Goal: Task Accomplishment & Management: Complete application form

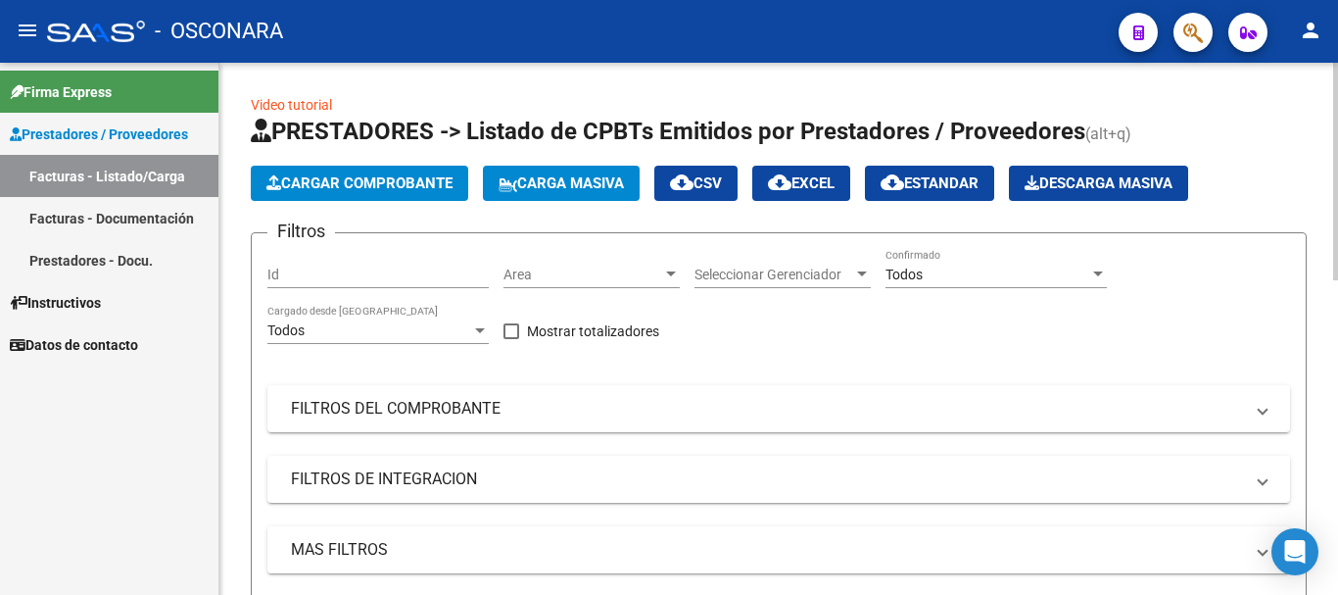
click at [381, 181] on span "Cargar Comprobante" at bounding box center [360, 183] width 186 height 18
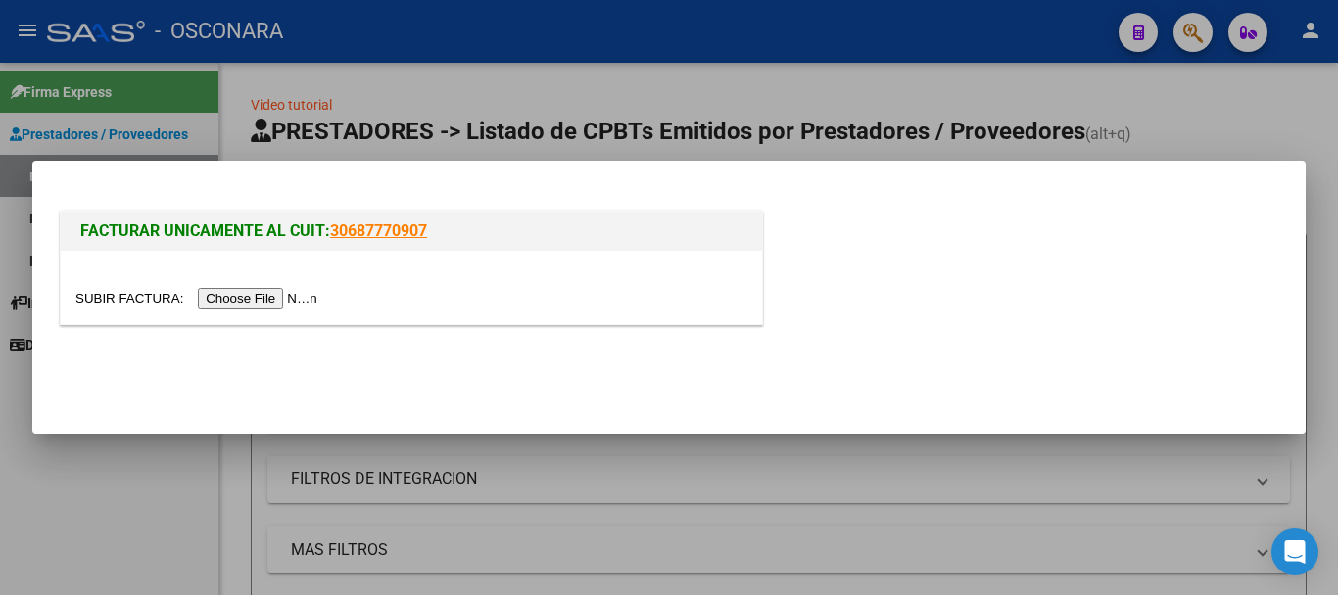
click at [308, 299] on input "file" at bounding box center [199, 298] width 248 height 21
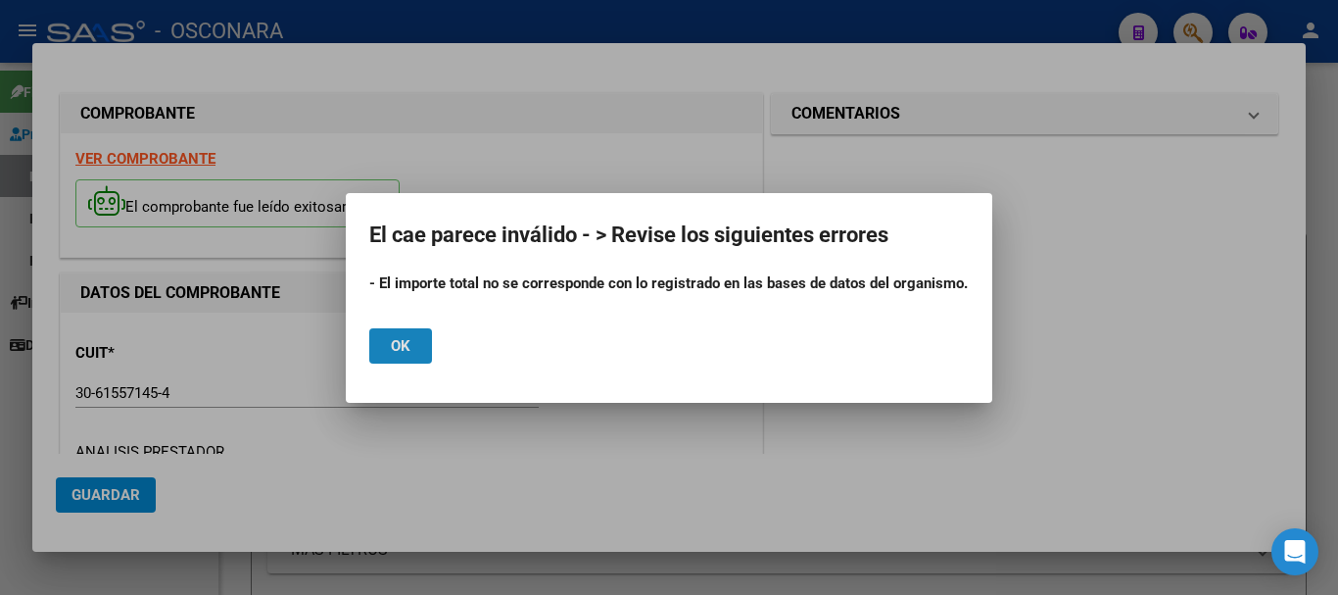
click at [397, 347] on span "Ok" at bounding box center [401, 346] width 20 height 18
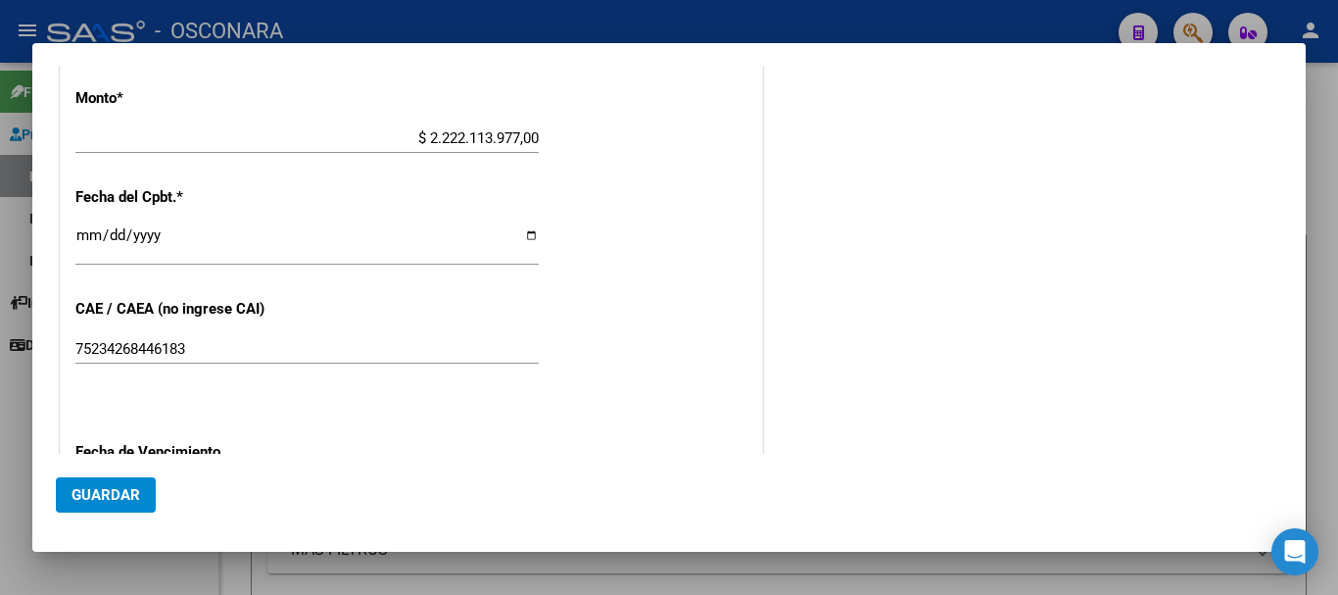
scroll to position [784, 0]
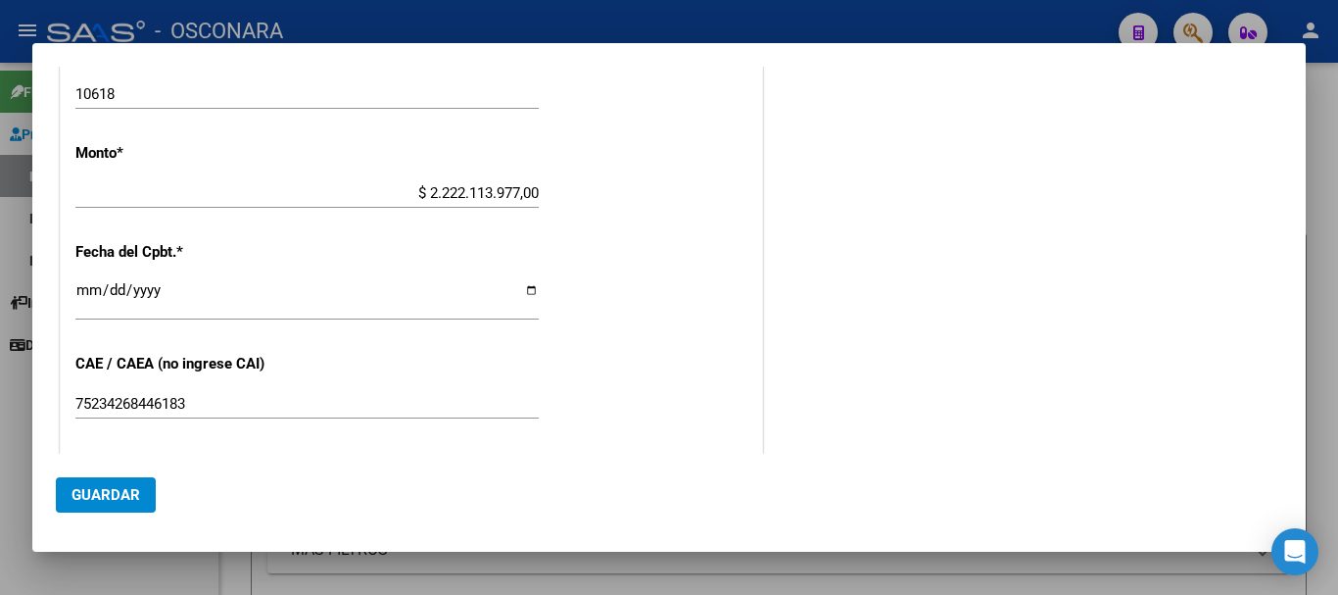
click at [475, 192] on input "$ 2.222.113.977,00" at bounding box center [306, 193] width 463 height 18
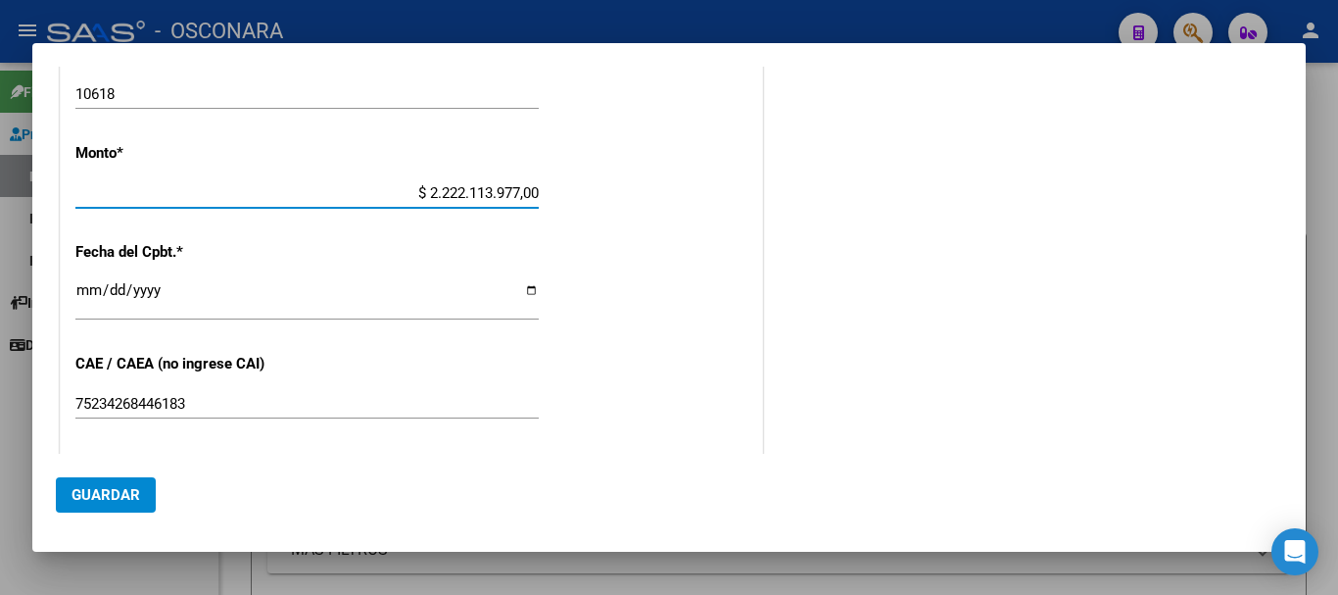
click at [439, 190] on input "$ 2.222.113.977,00" at bounding box center [306, 193] width 463 height 18
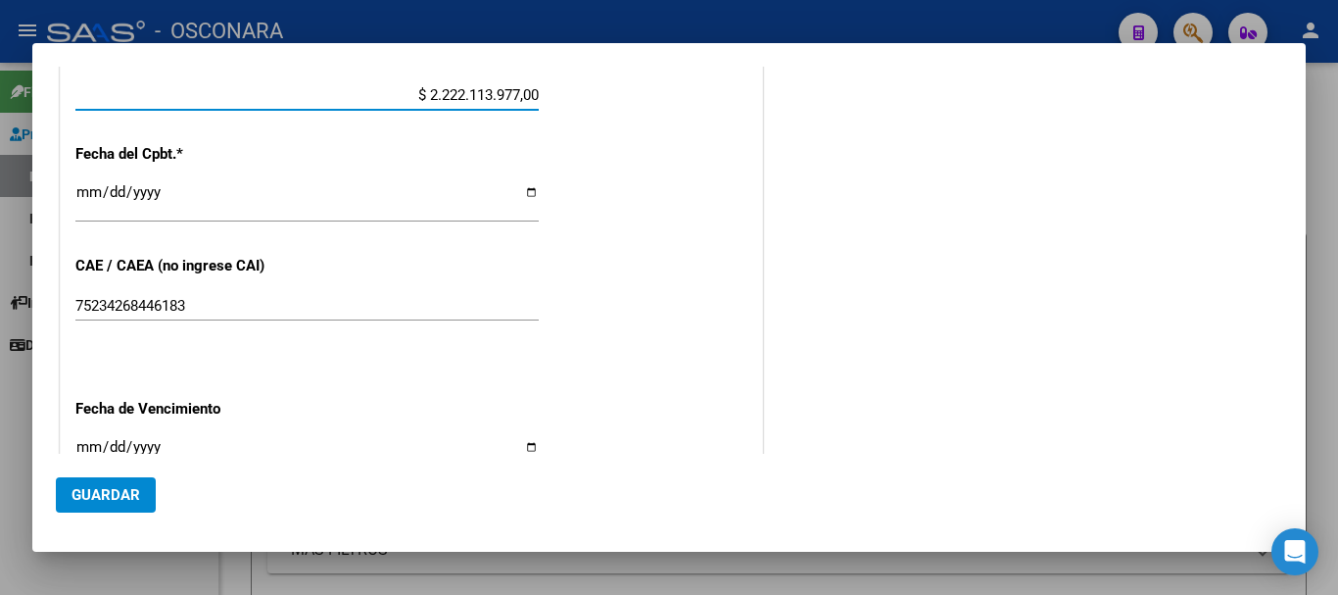
click at [500, 97] on input "$ 2.222.113.977,00" at bounding box center [306, 95] width 463 height 18
click at [512, 93] on input "$ 2.222.113.977,00" at bounding box center [306, 95] width 463 height 18
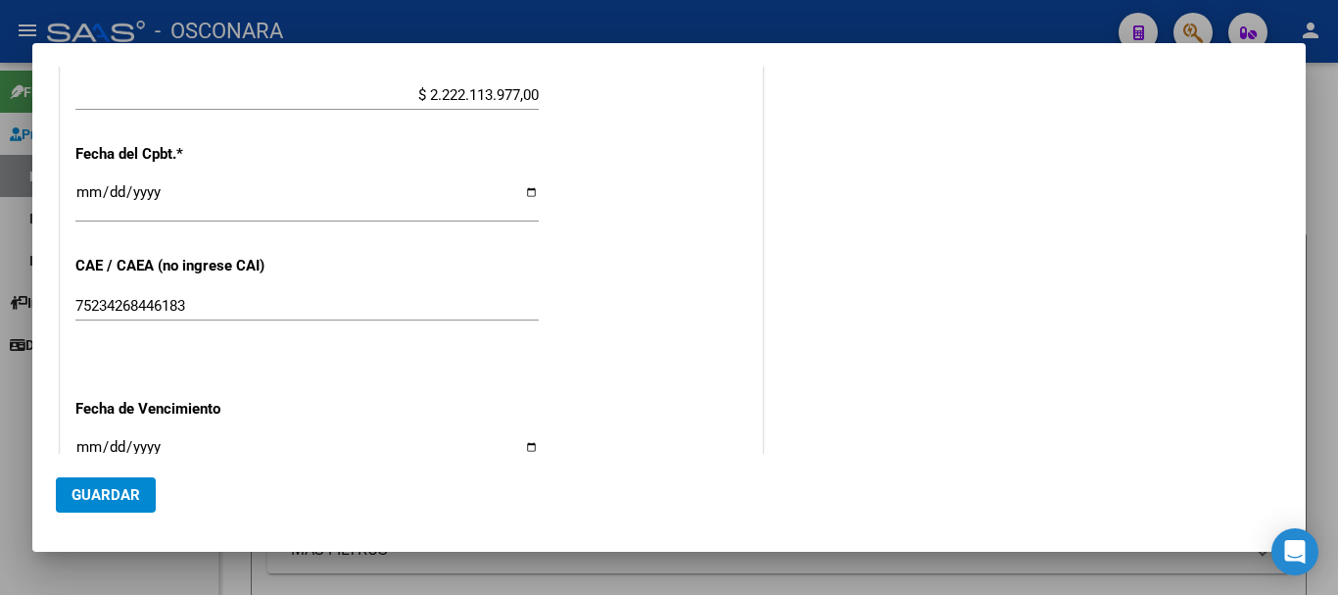
drag, startPoint x: 696, startPoint y: 351, endPoint x: 631, endPoint y: 428, distance: 100.9
click at [688, 357] on div "CUIT * 30-61557145-4 Ingresar CUIT ANALISIS PRESTADOR CLINICA PRIVADA DEL SOL S…" at bounding box center [412, 70] width 702 height 1278
click at [517, 89] on input "$ 2.222.113.977,00" at bounding box center [306, 95] width 463 height 18
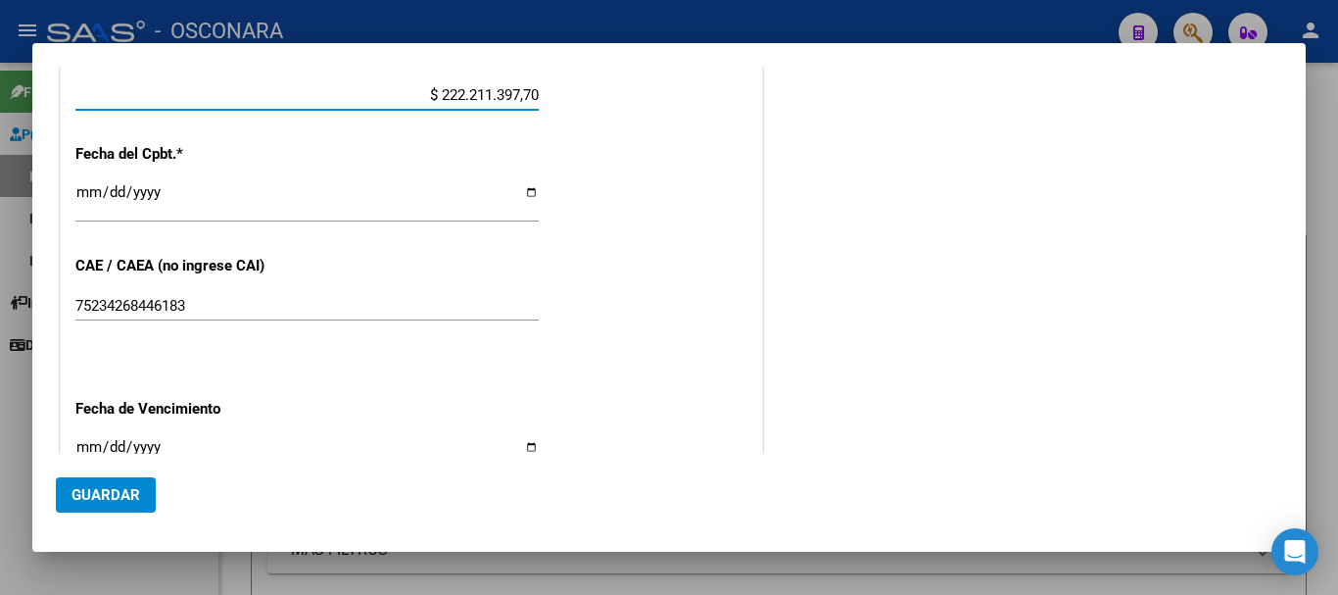
type input "$ 22.221.139,77"
click at [427, 194] on input "[DATE]" at bounding box center [306, 199] width 463 height 31
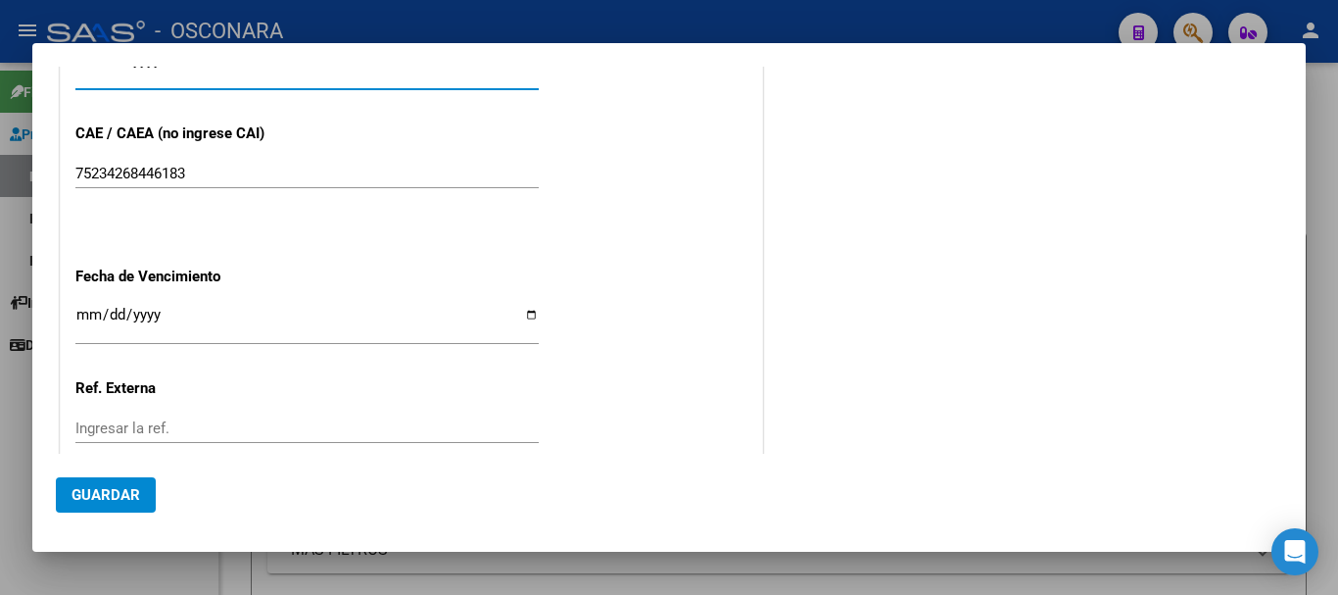
scroll to position [980, 0]
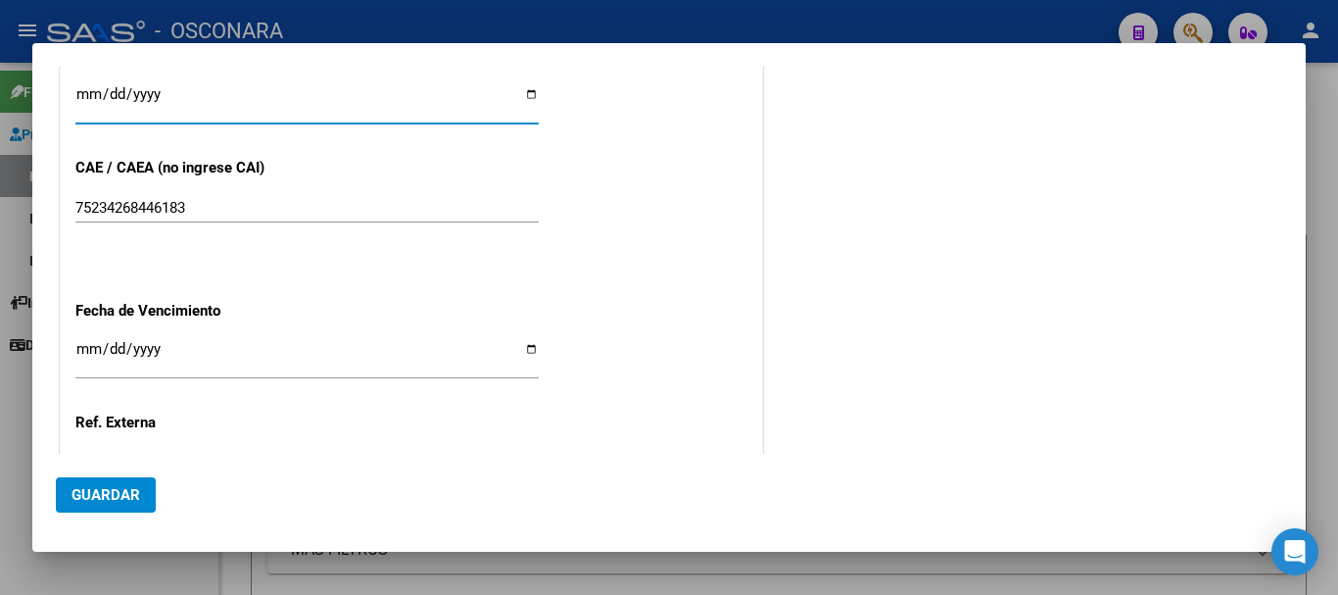
click at [81, 345] on input "Ingresar la fecha" at bounding box center [306, 356] width 463 height 31
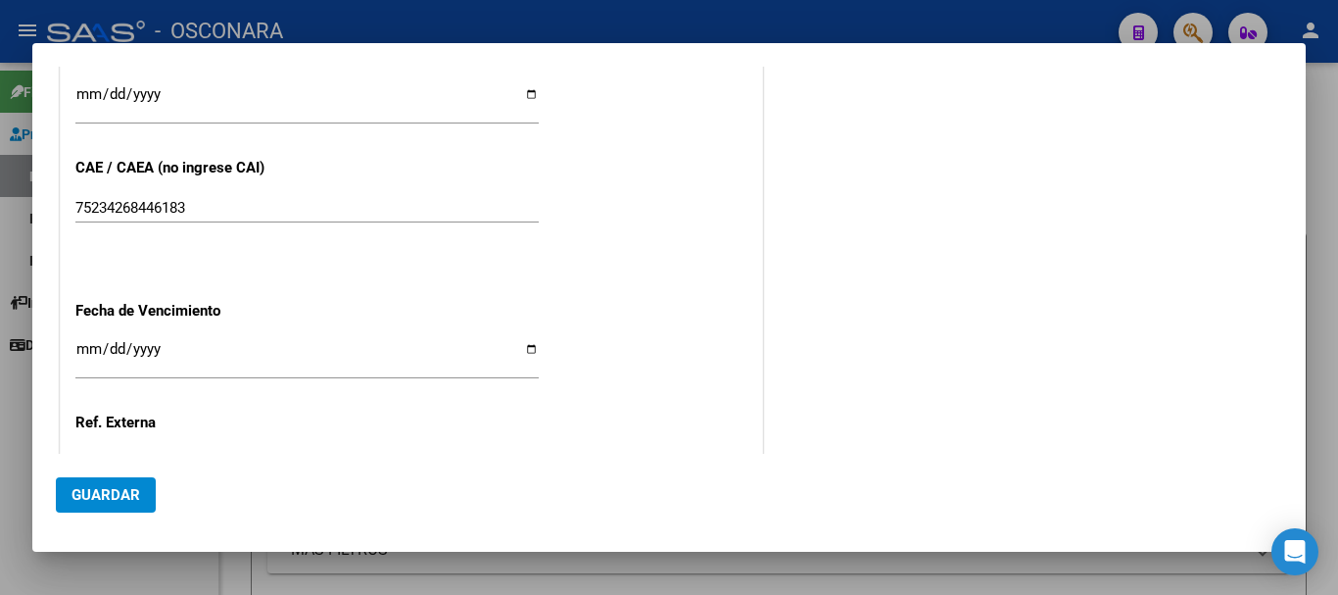
drag, startPoint x: 93, startPoint y: 350, endPoint x: 278, endPoint y: 219, distance: 227.0
click at [95, 348] on input "Ingresar la fecha" at bounding box center [306, 356] width 463 height 31
type input "[DATE]"
click at [112, 492] on span "Guardar" at bounding box center [106, 495] width 69 height 18
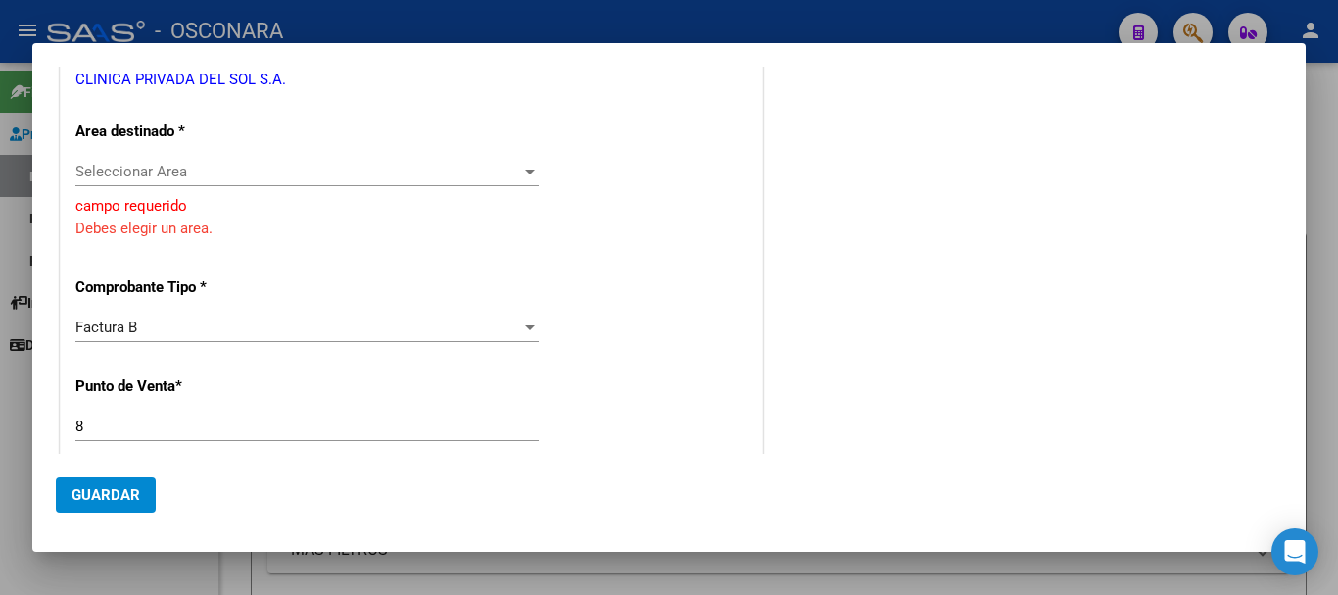
scroll to position [410, 0]
click at [525, 169] on div at bounding box center [530, 171] width 10 height 5
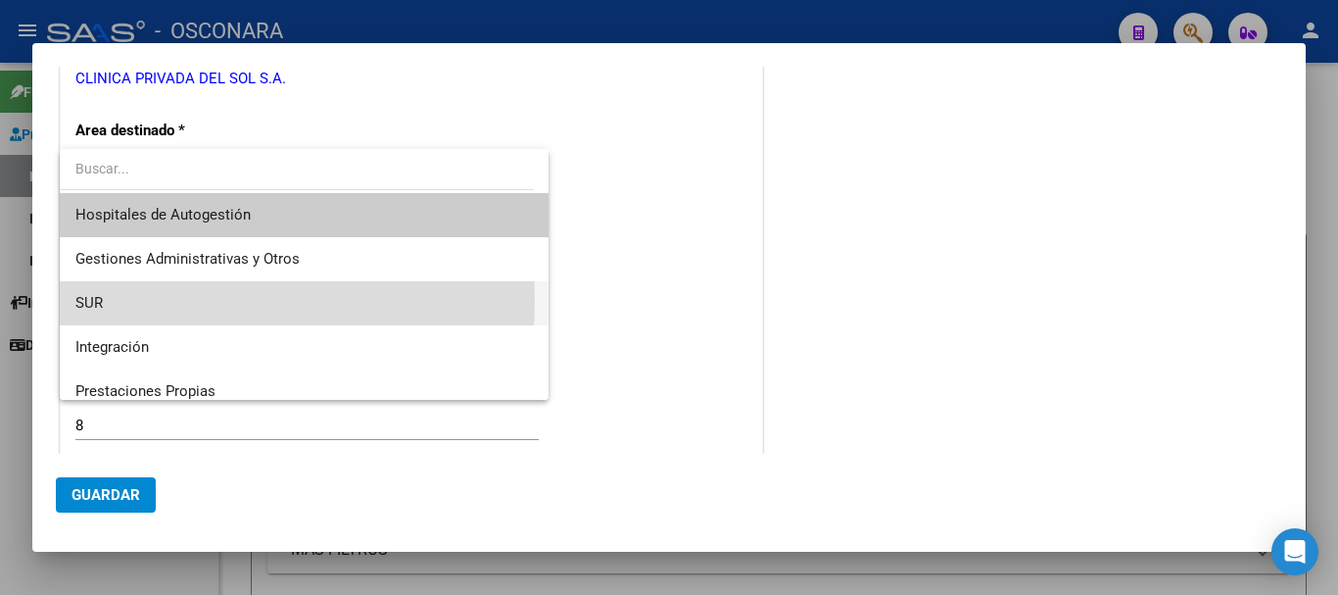
click at [132, 301] on span "SUR" at bounding box center [304, 303] width 458 height 44
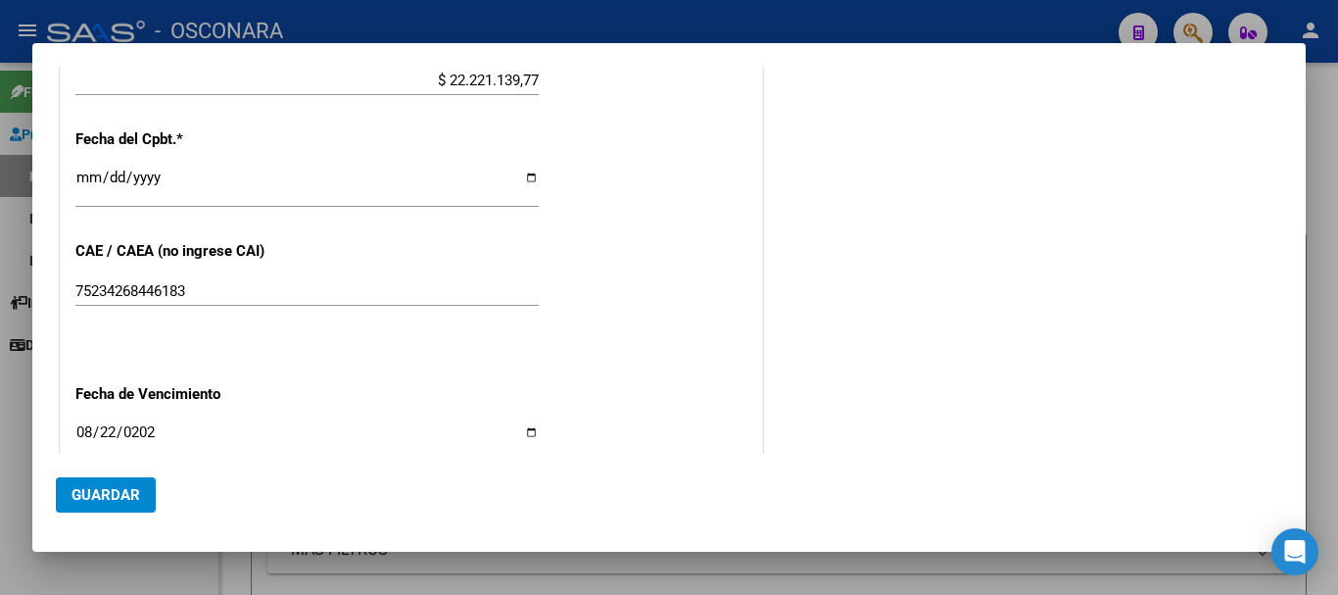
scroll to position [900, 0]
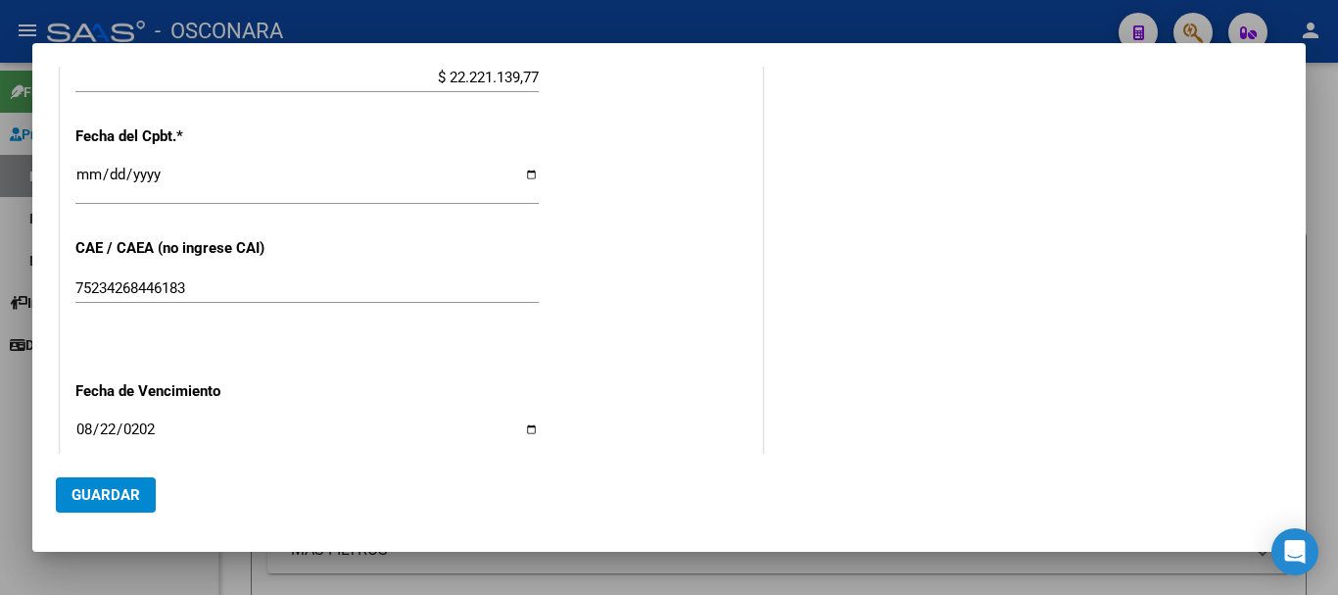
click at [115, 492] on span "Guardar" at bounding box center [106, 495] width 69 height 18
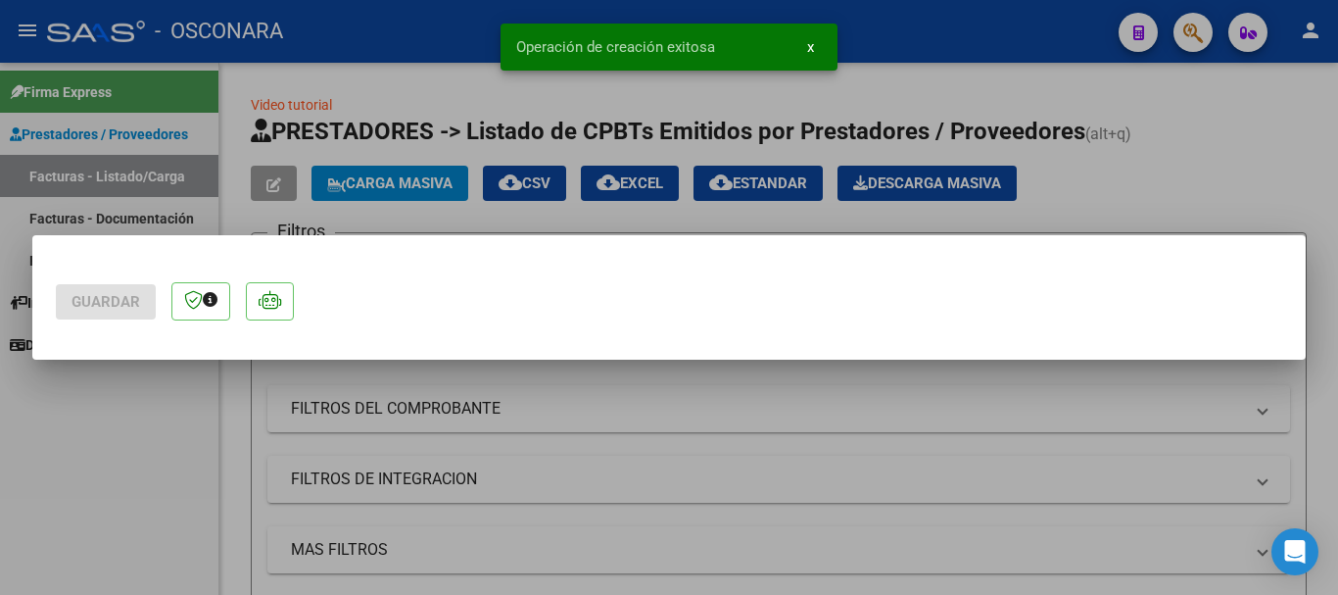
scroll to position [0, 0]
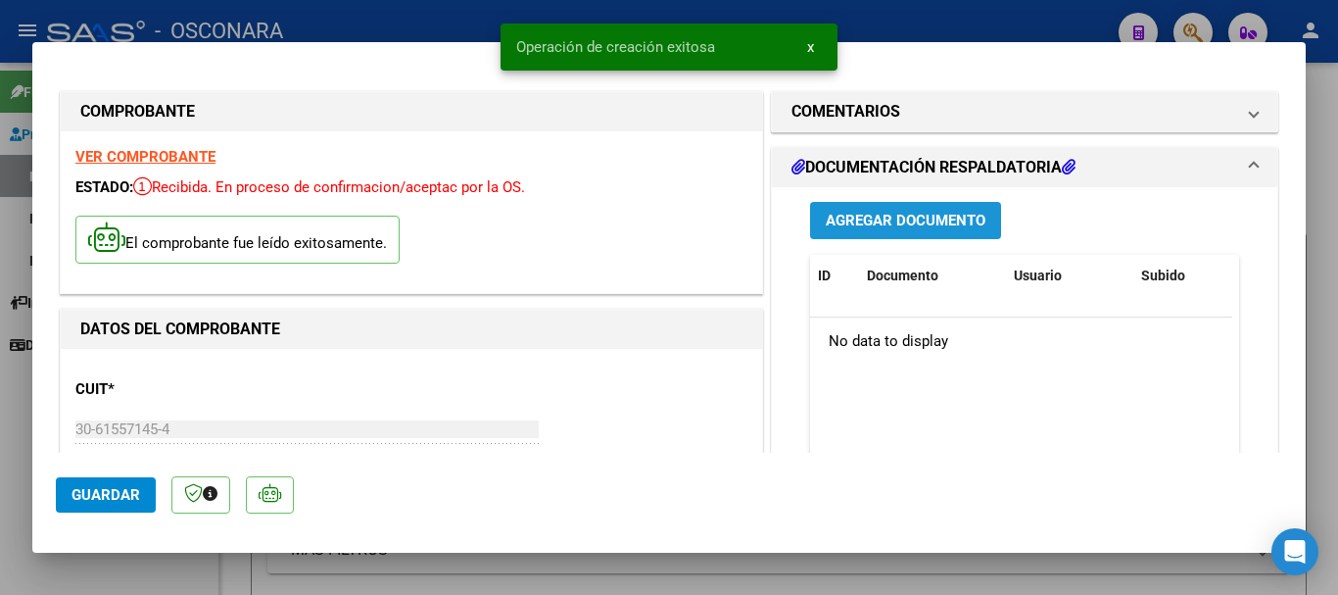
click at [867, 220] on span "Agregar Documento" at bounding box center [906, 222] width 160 height 18
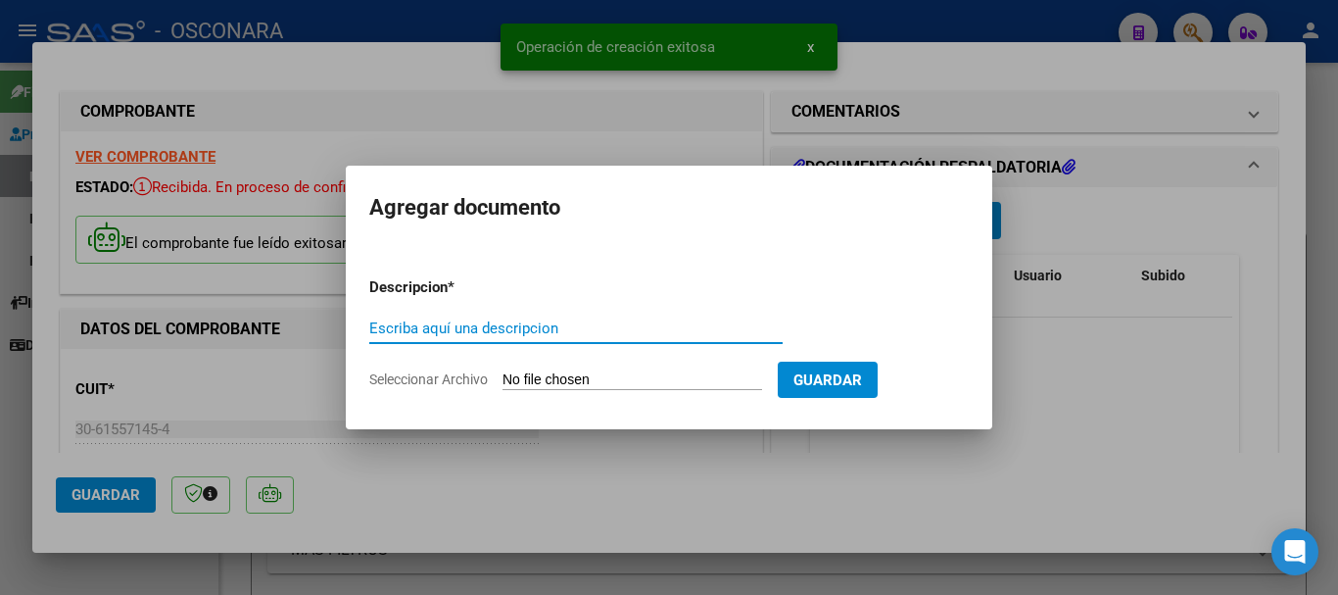
click at [625, 377] on input "Seleccionar Archivo" at bounding box center [633, 380] width 260 height 19
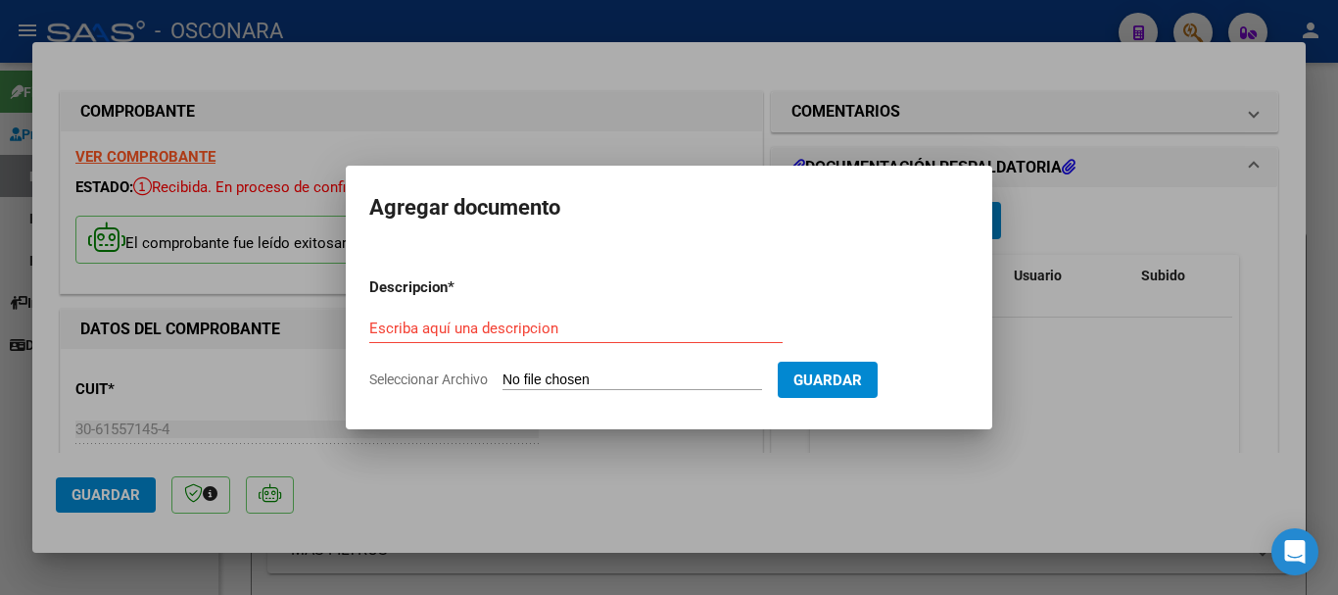
type input "C:\fakepath\Clinica del Sol - documentacion.pdf"
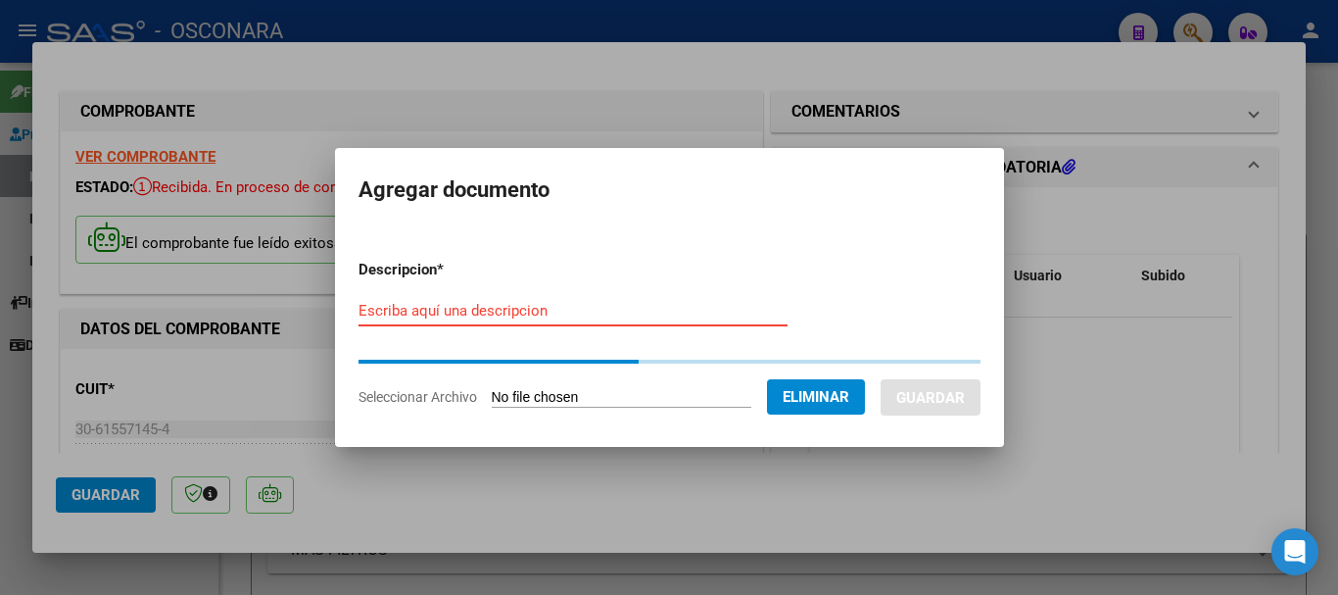
click at [535, 316] on input "Escriba aquí una descripcion" at bounding box center [573, 311] width 429 height 18
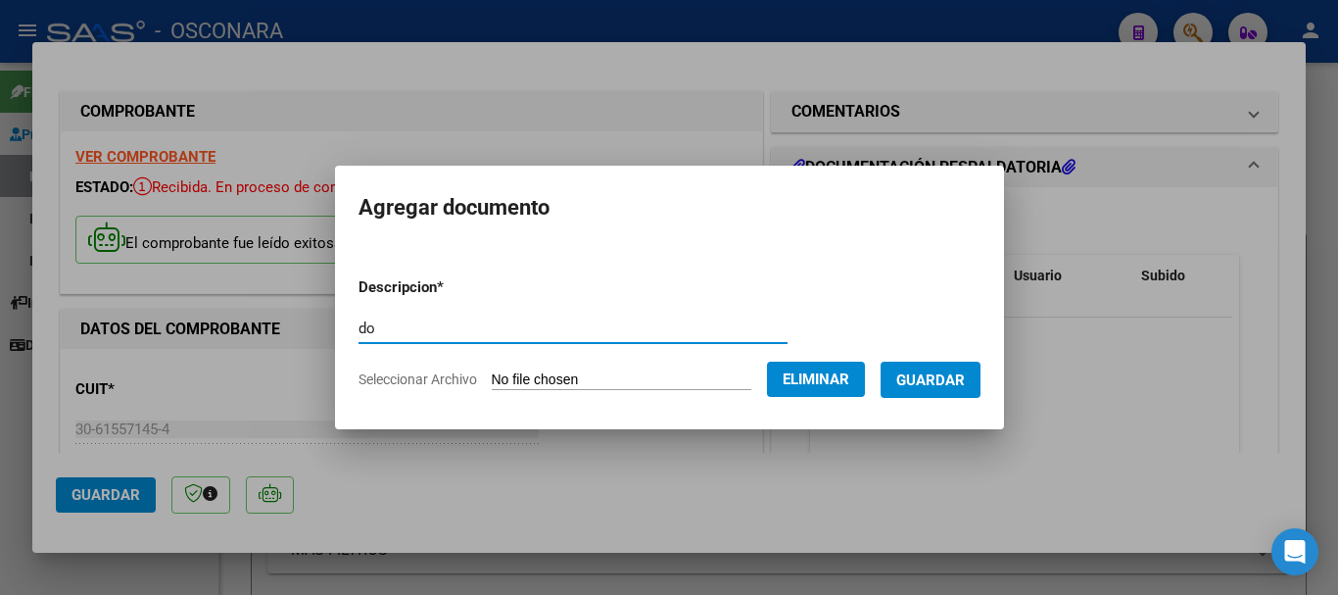
type input "d"
type input "DOCUMENTACION"
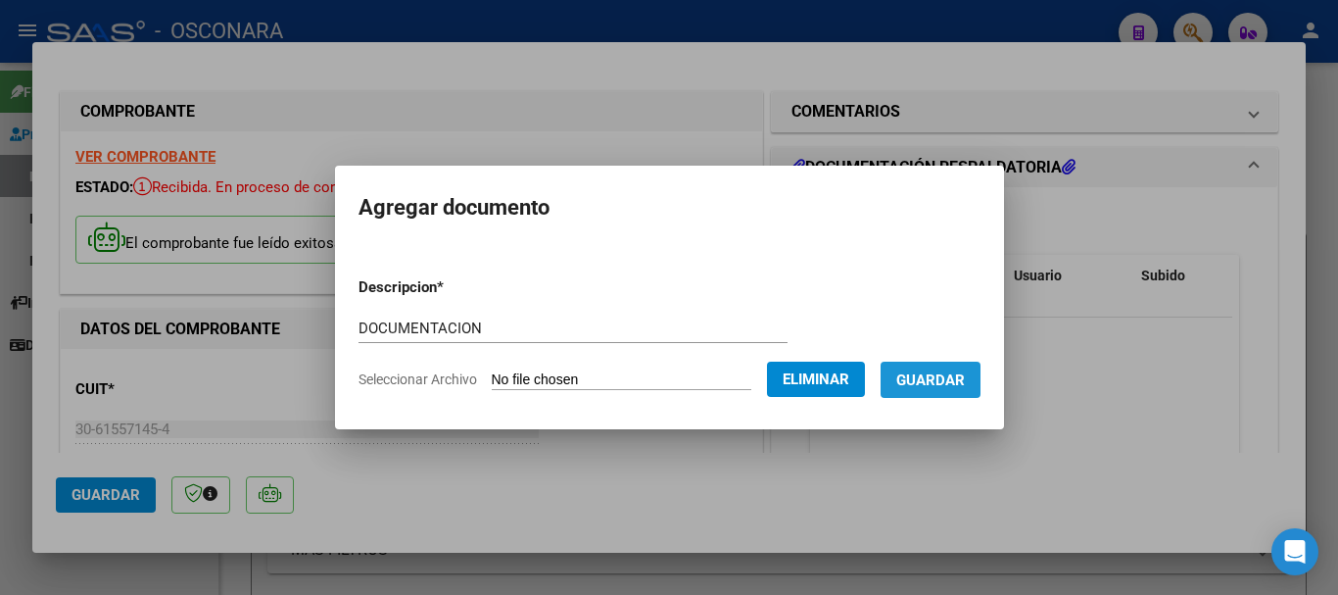
click at [950, 379] on span "Guardar" at bounding box center [931, 380] width 69 height 18
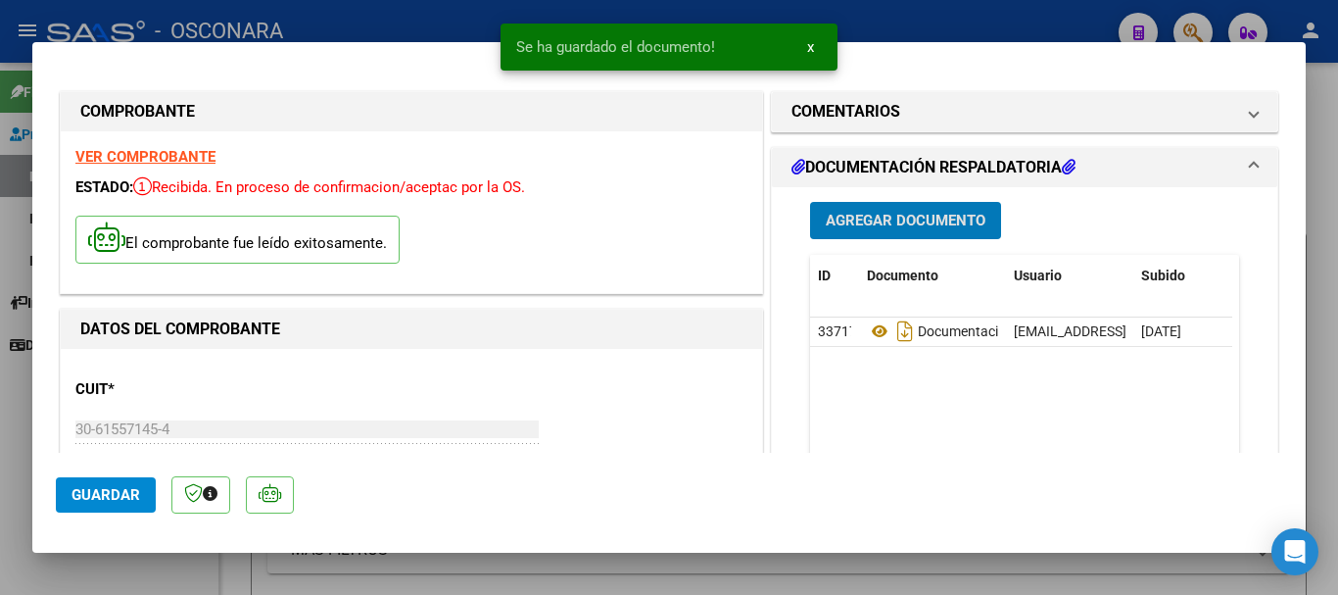
click at [868, 228] on span "Agregar Documento" at bounding box center [906, 222] width 160 height 18
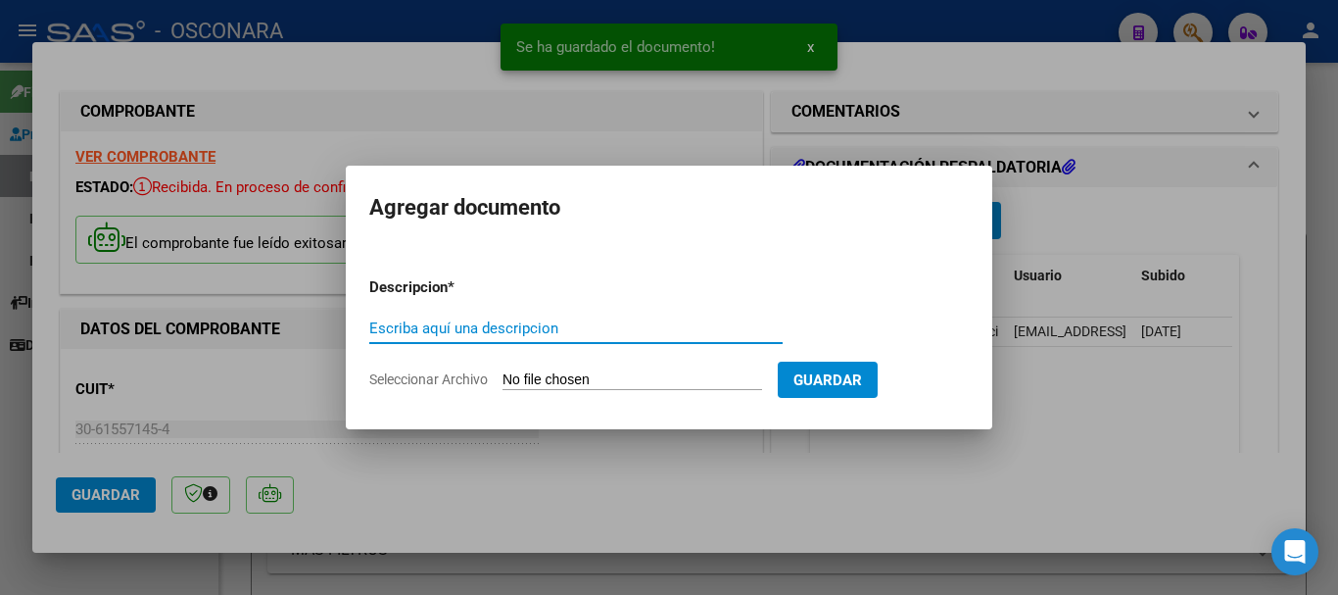
click at [597, 378] on input "Seleccionar Archivo" at bounding box center [633, 380] width 260 height 19
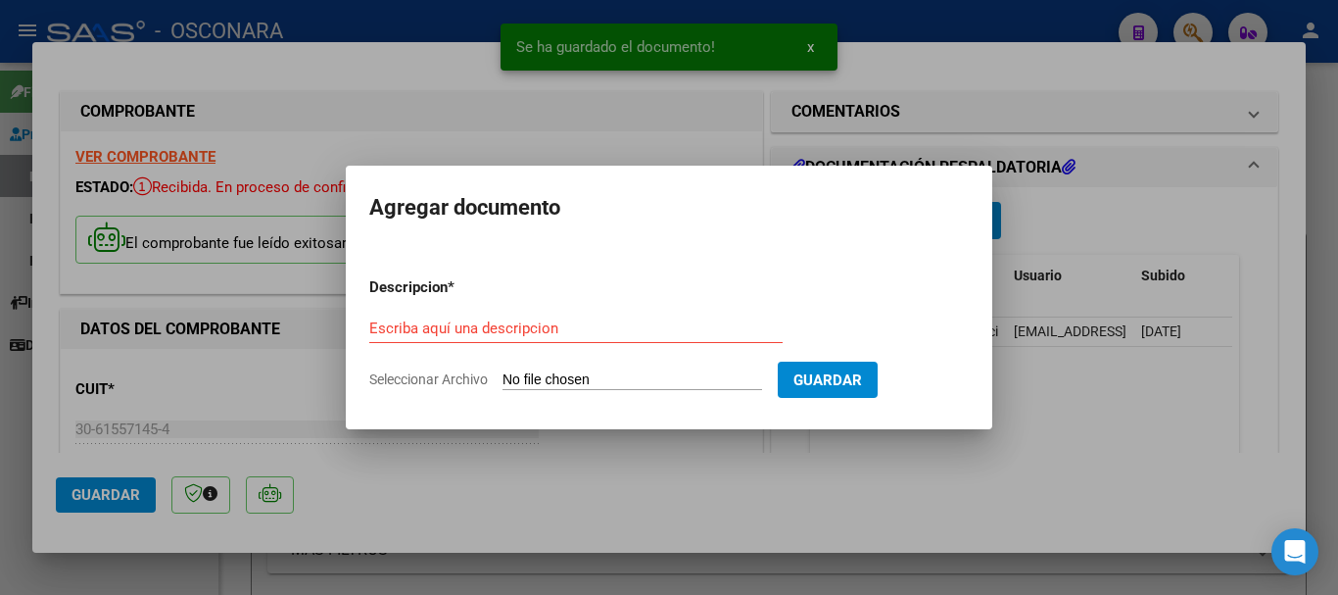
type input "C:\fakepath\NC BNº8-3131(FBNº8-10618).pdf"
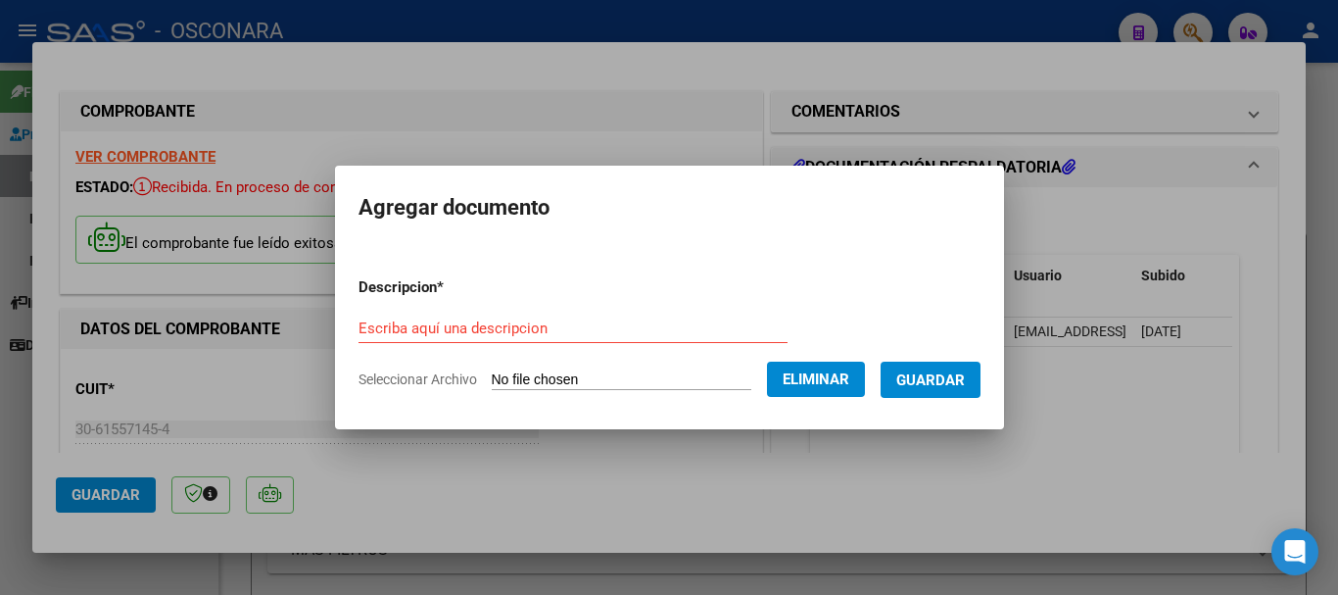
click at [543, 329] on input "Escriba aquí una descripcion" at bounding box center [573, 328] width 429 height 18
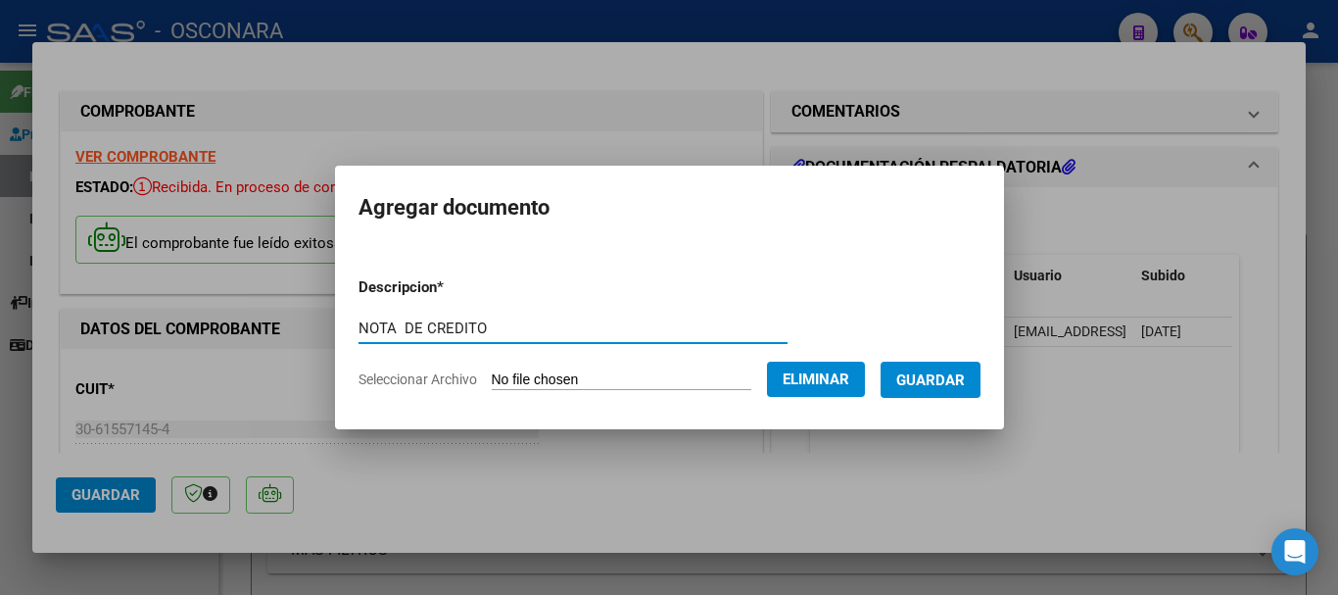
type input "NOTA DE CREDITO"
click at [949, 378] on span "Guardar" at bounding box center [931, 380] width 69 height 18
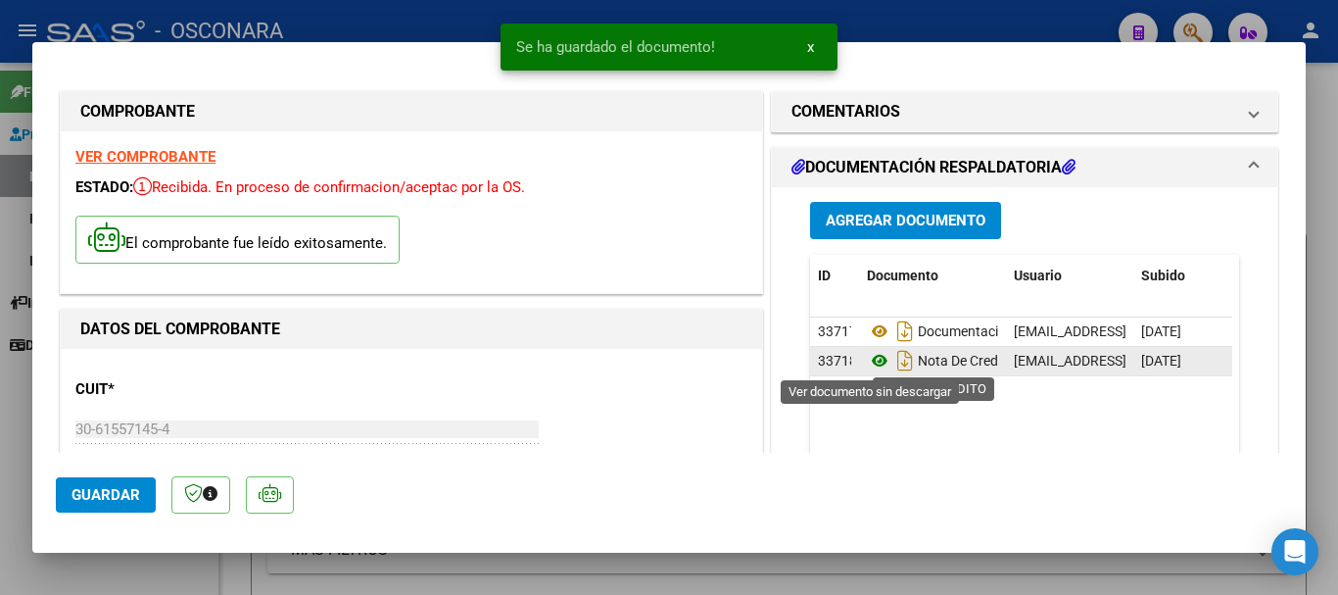
click at [874, 362] on icon at bounding box center [879, 361] width 25 height 24
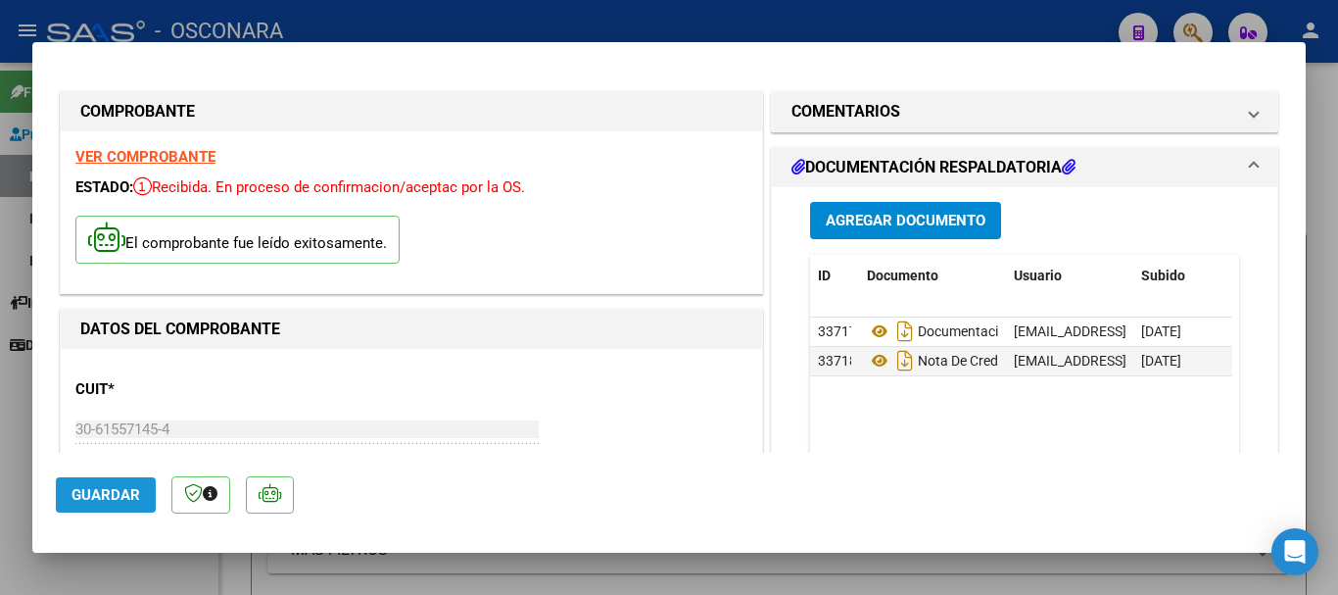
click at [81, 499] on span "Guardar" at bounding box center [106, 495] width 69 height 18
type input "$ 0,00"
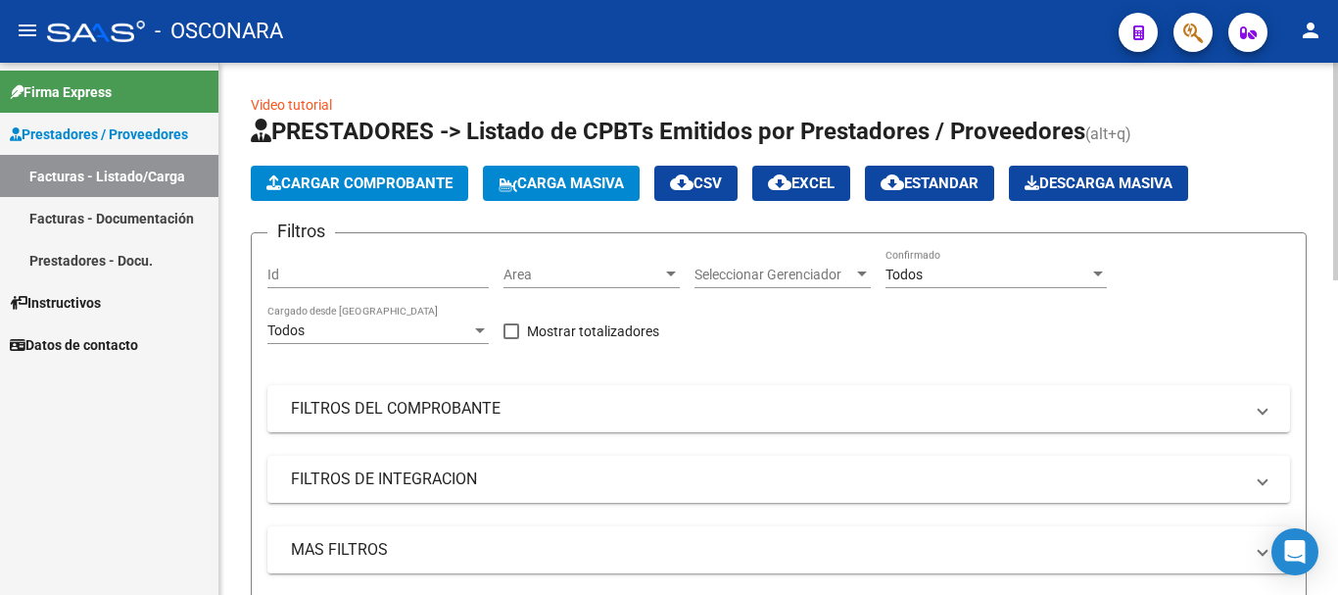
click at [402, 174] on span "Cargar Comprobante" at bounding box center [360, 183] width 186 height 18
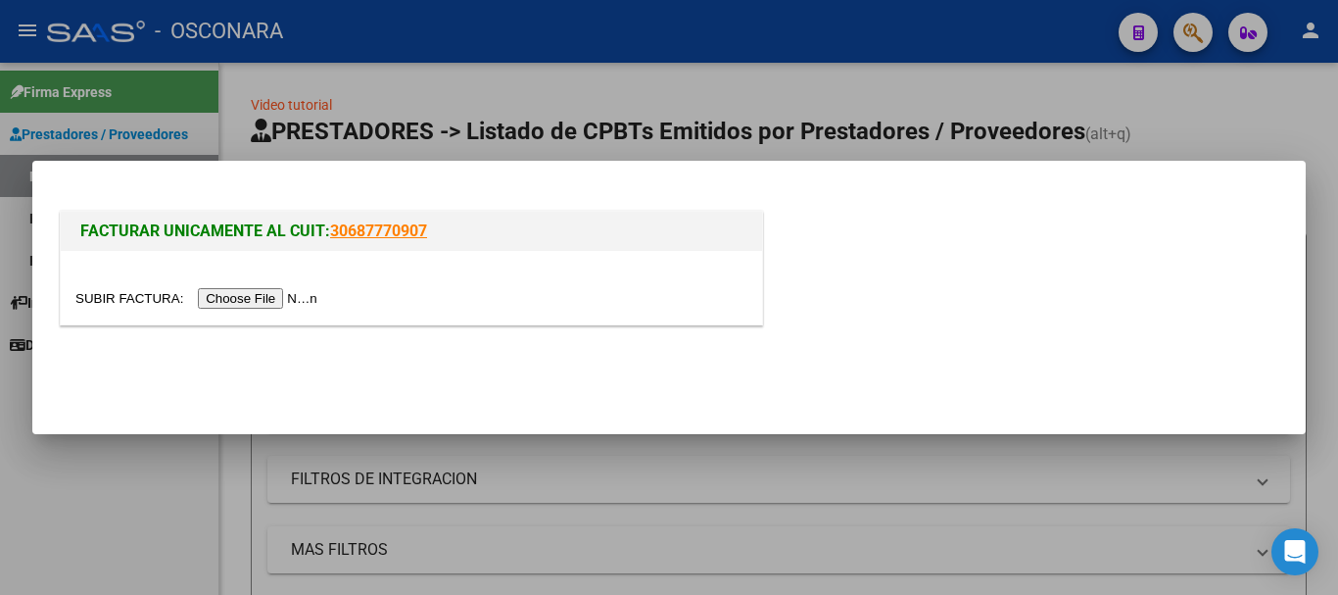
click at [310, 295] on input "file" at bounding box center [199, 298] width 248 height 21
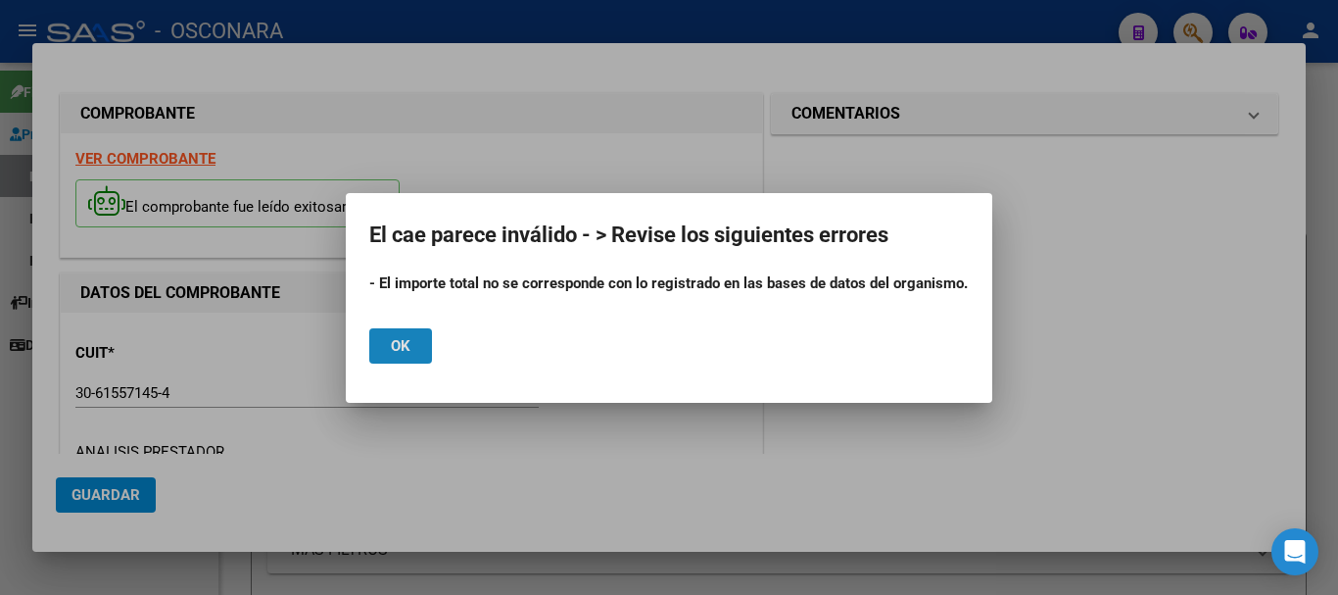
click at [400, 347] on span "Ok" at bounding box center [401, 346] width 20 height 18
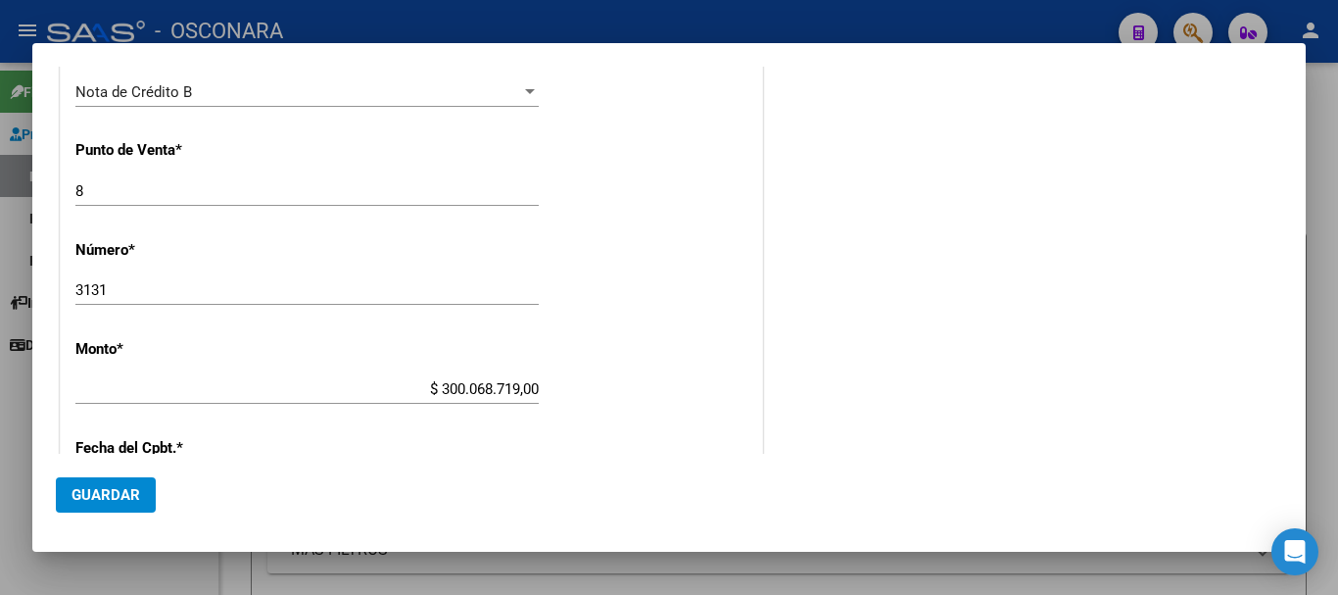
scroll to position [686, 0]
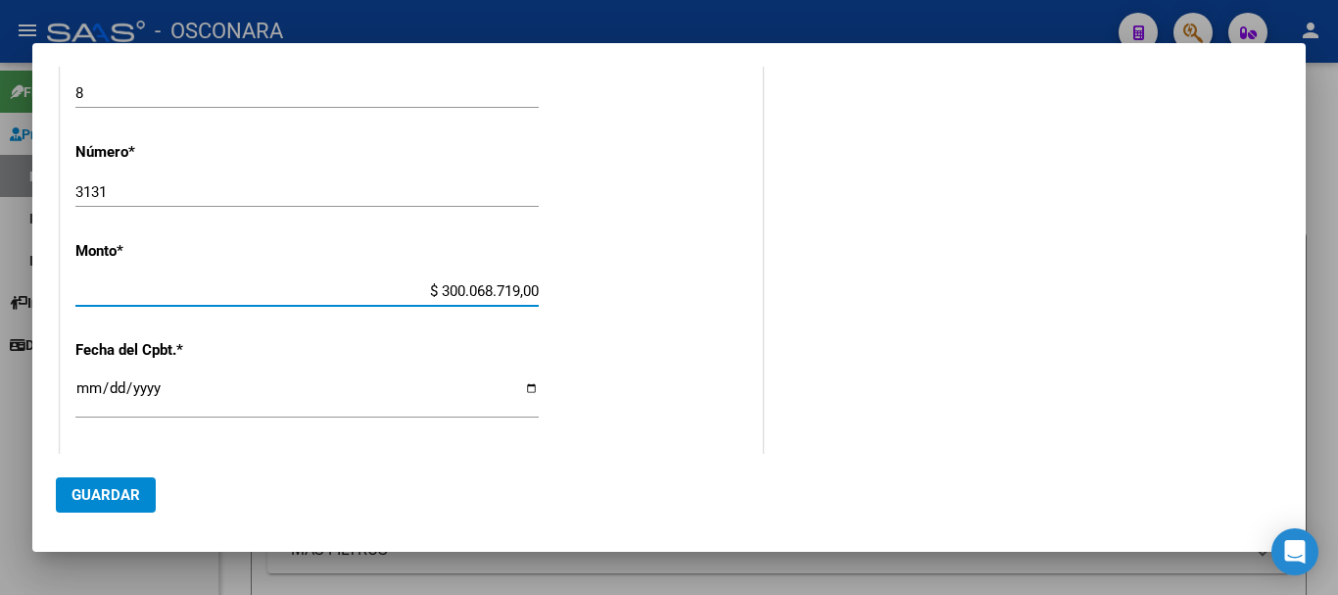
drag, startPoint x: 530, startPoint y: 291, endPoint x: 536, endPoint y: 219, distance: 72.7
click at [530, 290] on input "$ 300.068.719,00" at bounding box center [306, 291] width 463 height 18
type input "$ 3.000.687,19"
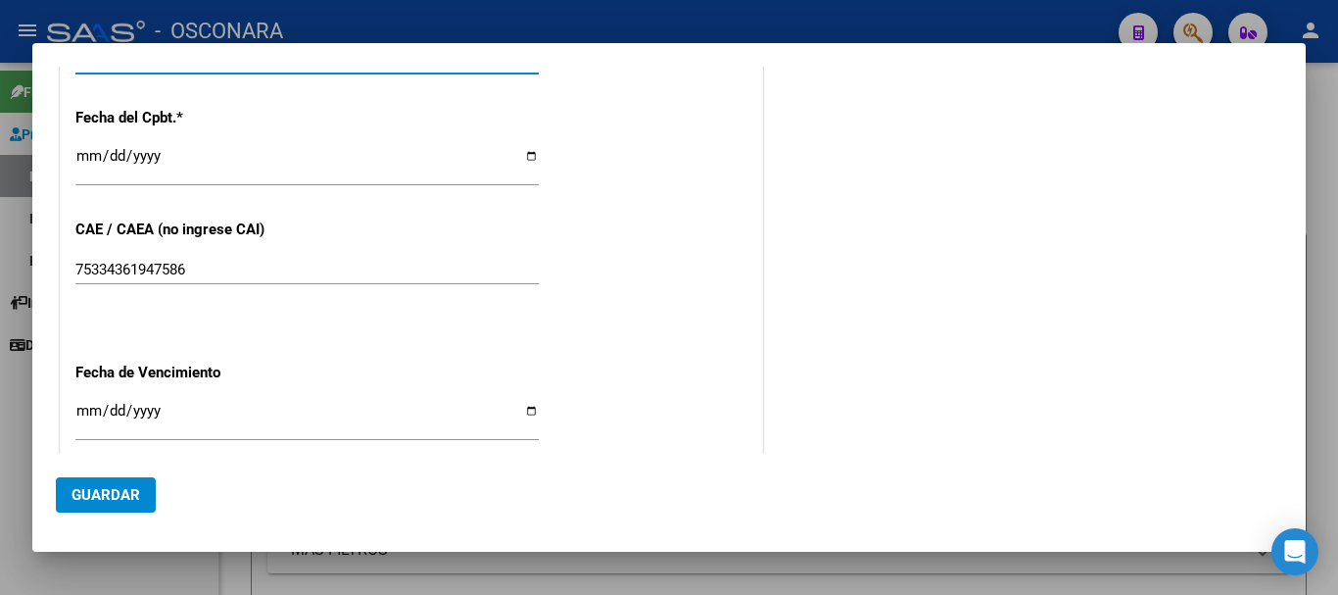
scroll to position [980, 0]
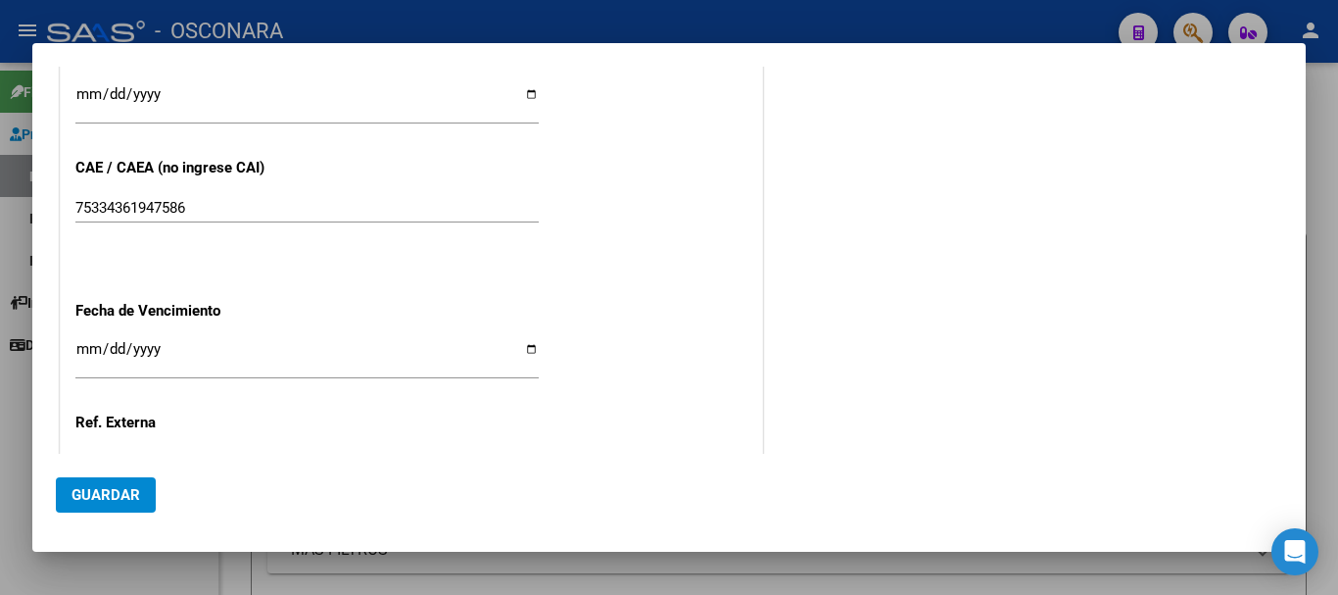
click at [82, 350] on input "Ingresar la fecha" at bounding box center [306, 356] width 463 height 31
type input "[DATE]"
click at [113, 500] on span "Guardar" at bounding box center [106, 495] width 69 height 18
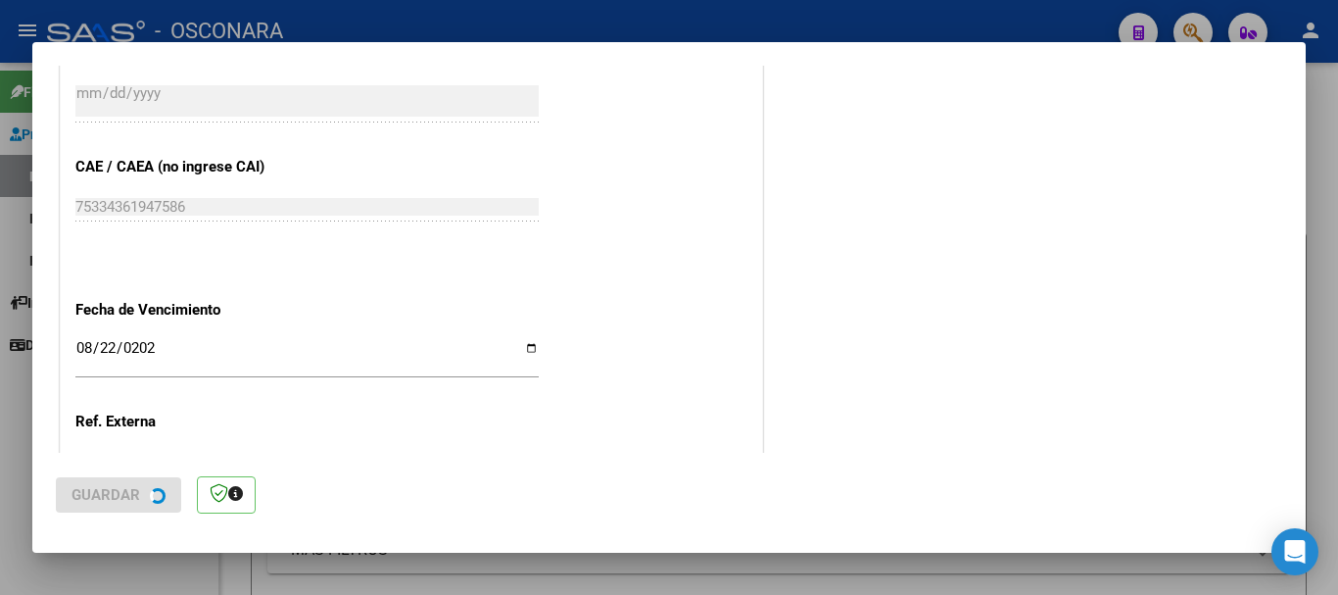
scroll to position [0, 0]
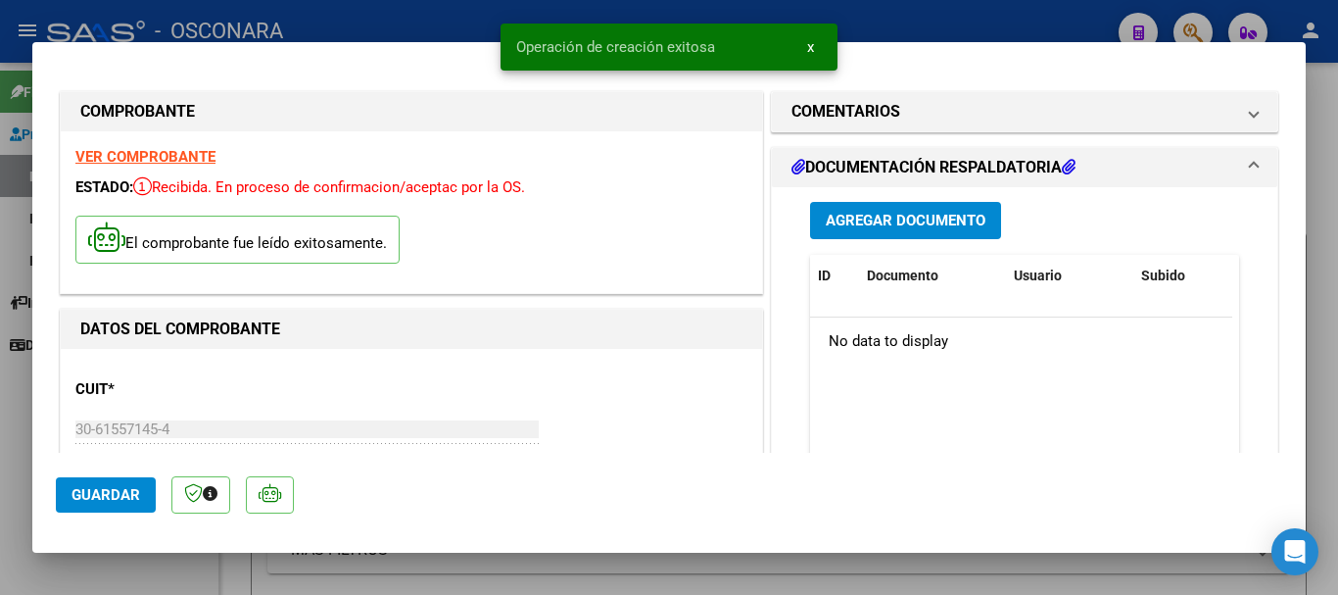
click at [889, 222] on span "Agregar Documento" at bounding box center [906, 222] width 160 height 18
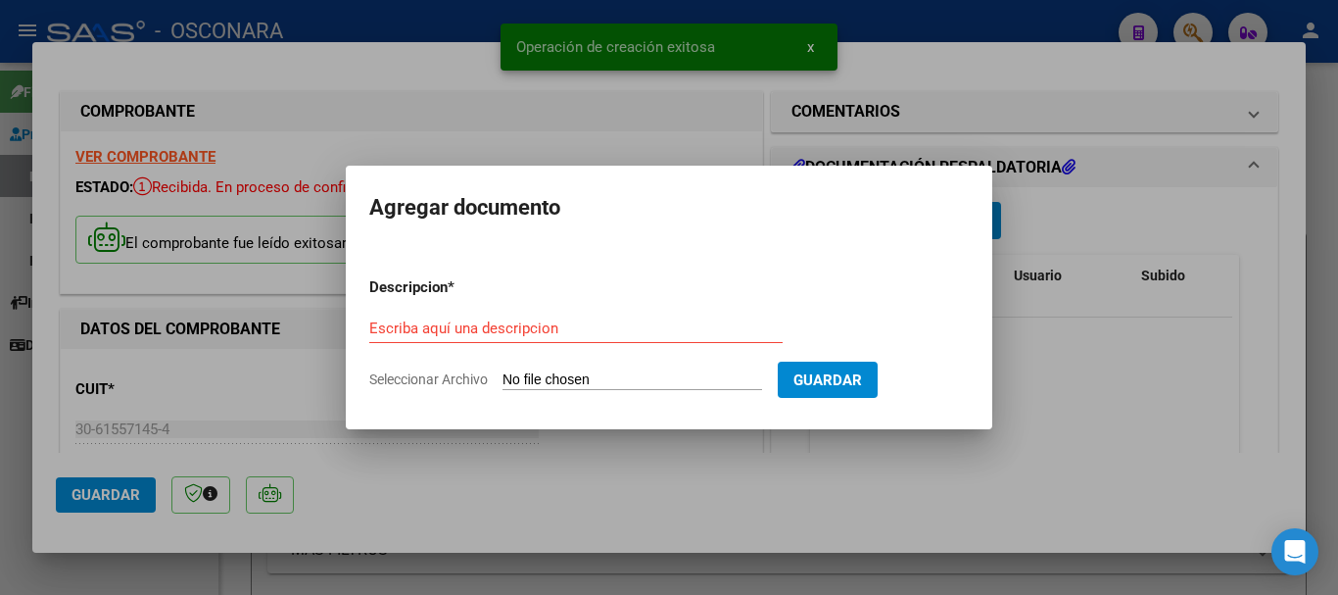
click at [594, 387] on input "Seleccionar Archivo" at bounding box center [633, 380] width 260 height 19
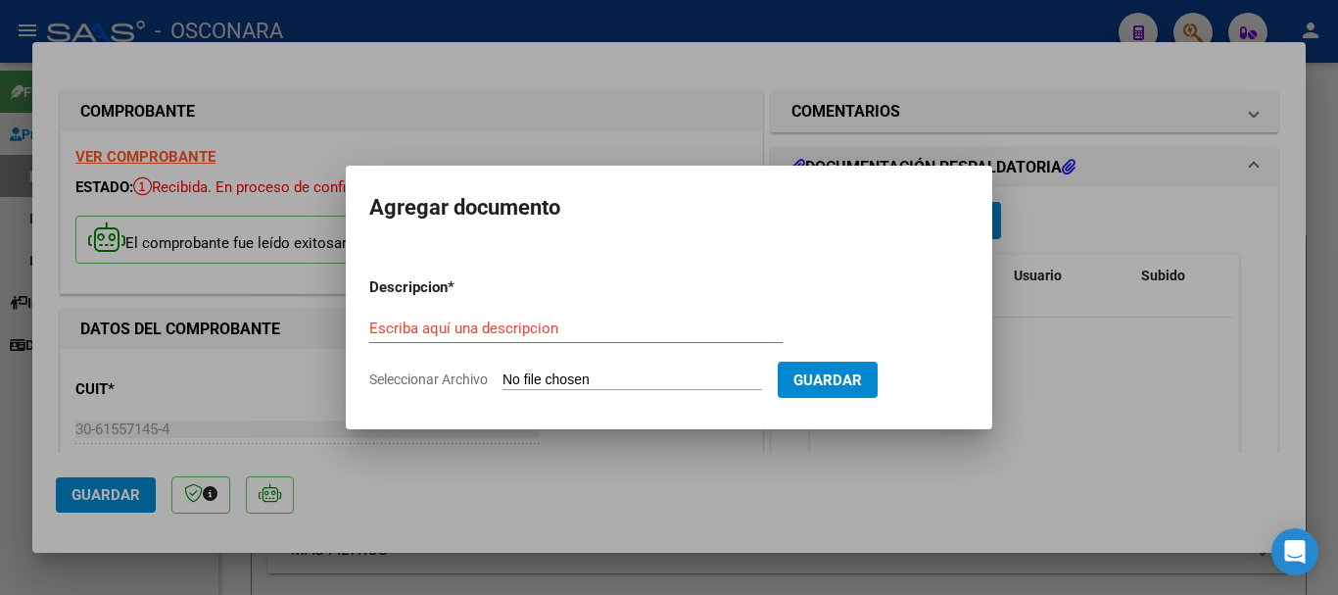
type input "C:\fakepath\NC BNº8-3131(FBNº8-10618).pdf"
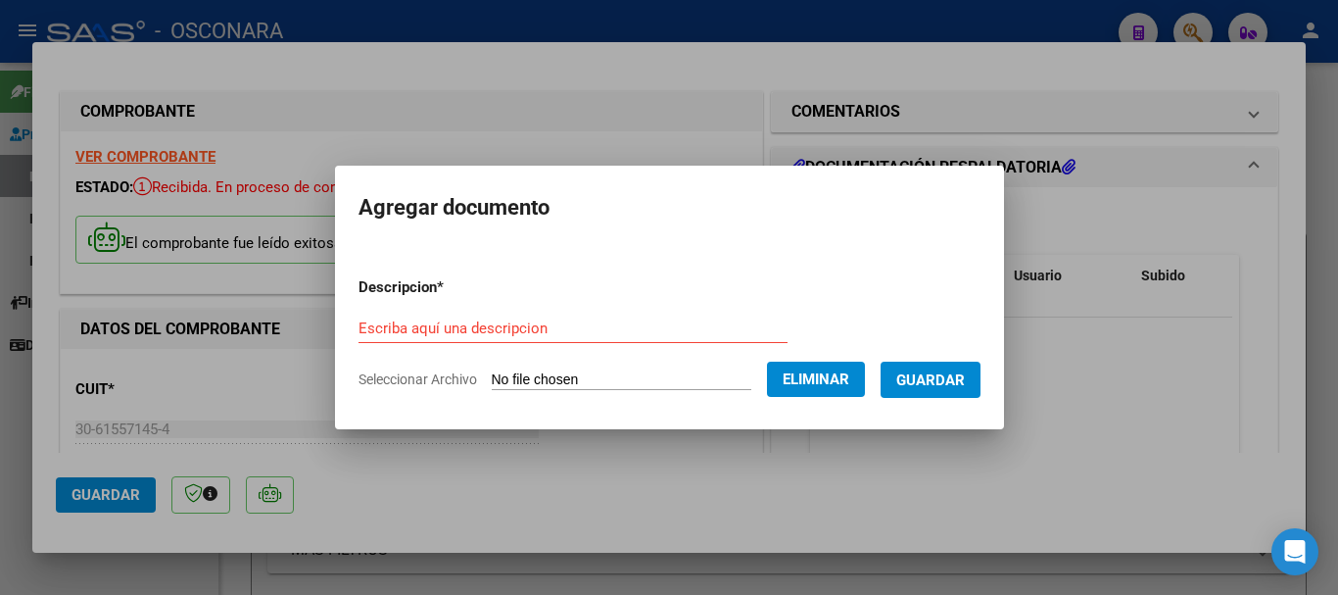
click at [579, 315] on div "Escriba aquí una descripcion" at bounding box center [573, 328] width 429 height 29
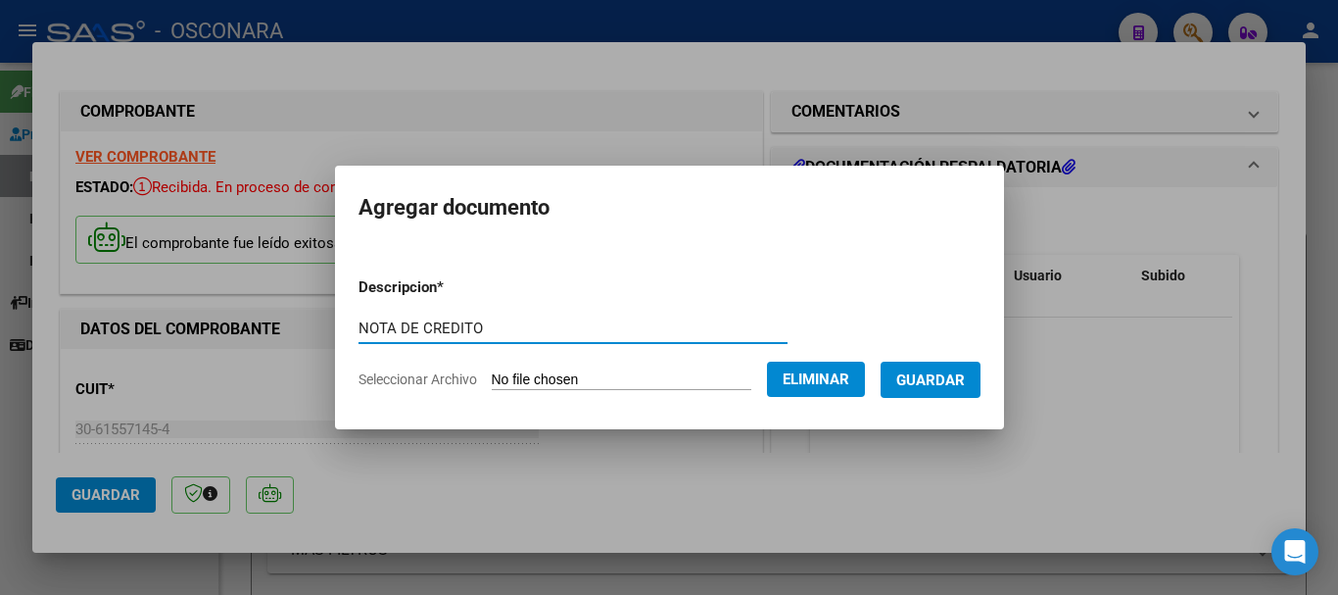
type input "NOTA DE CREDITO"
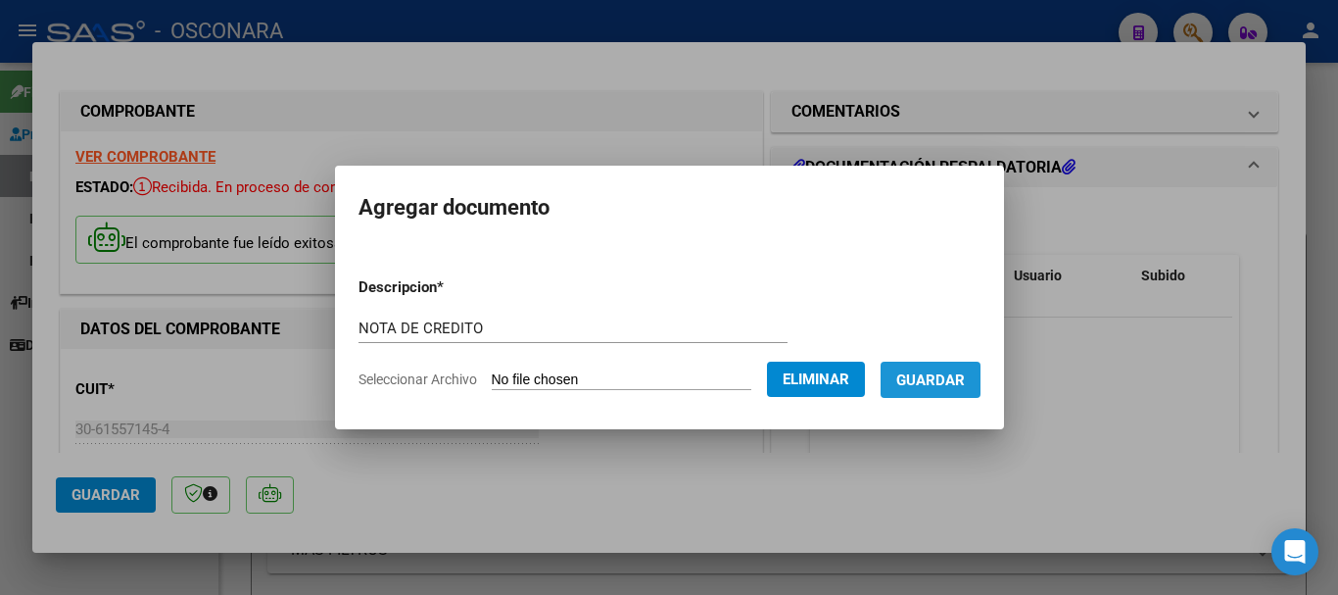
click at [948, 386] on span "Guardar" at bounding box center [931, 380] width 69 height 18
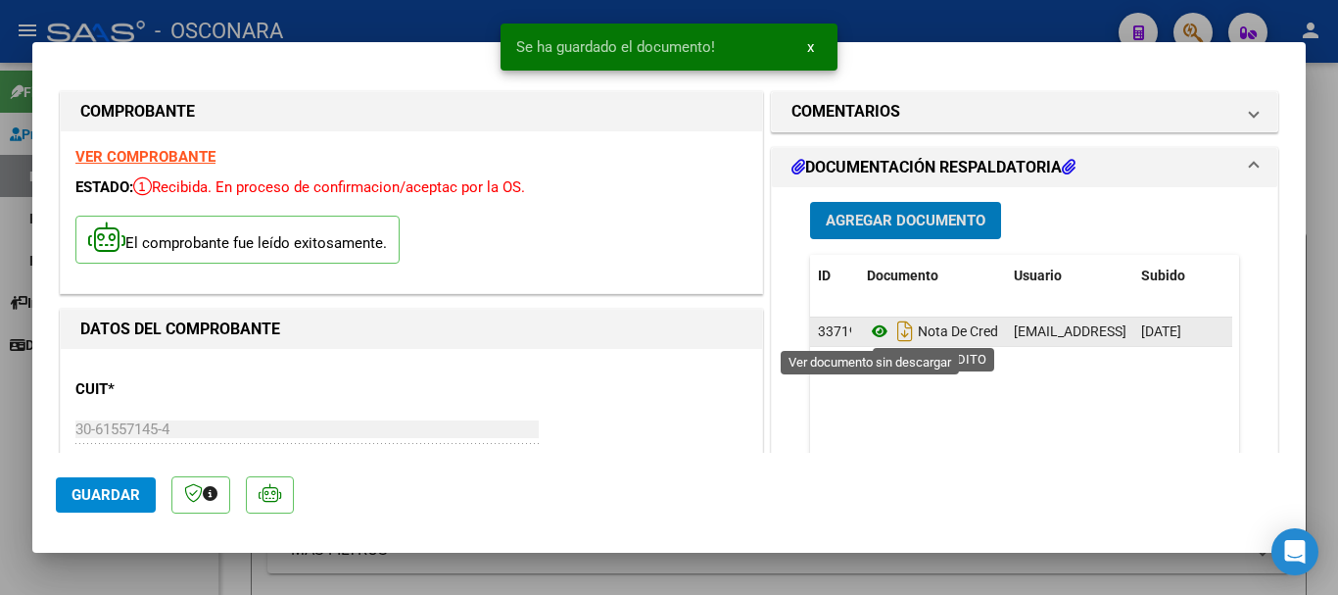
click at [867, 332] on icon at bounding box center [879, 331] width 25 height 24
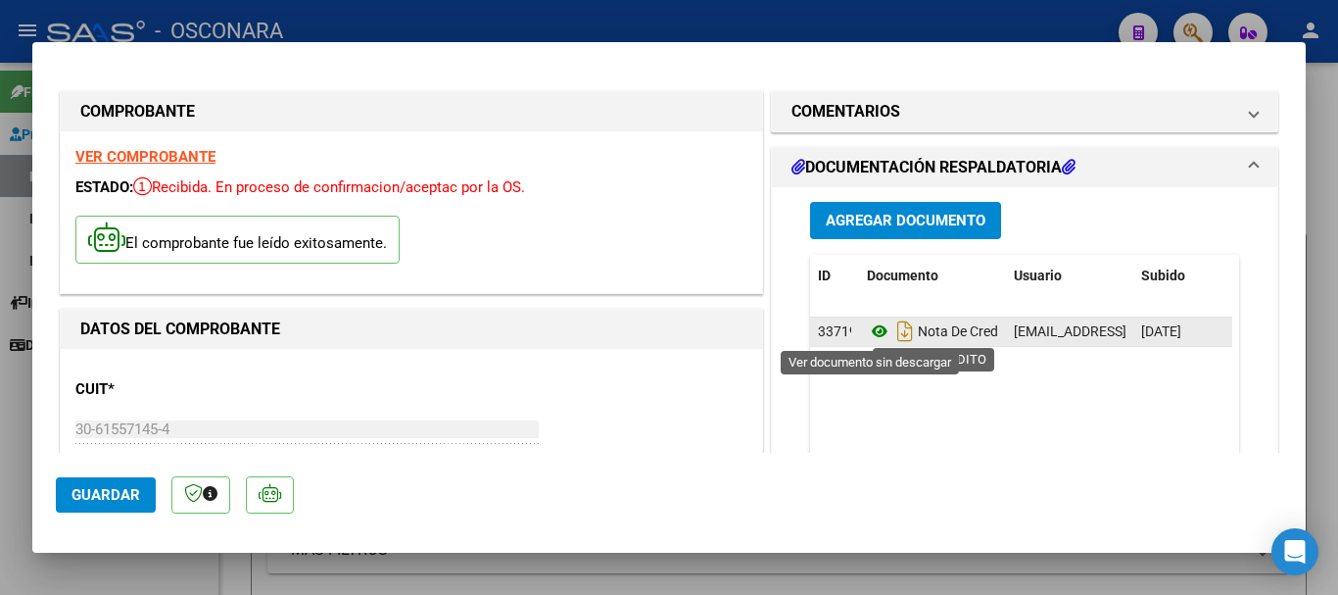
click at [867, 331] on icon at bounding box center [879, 331] width 25 height 24
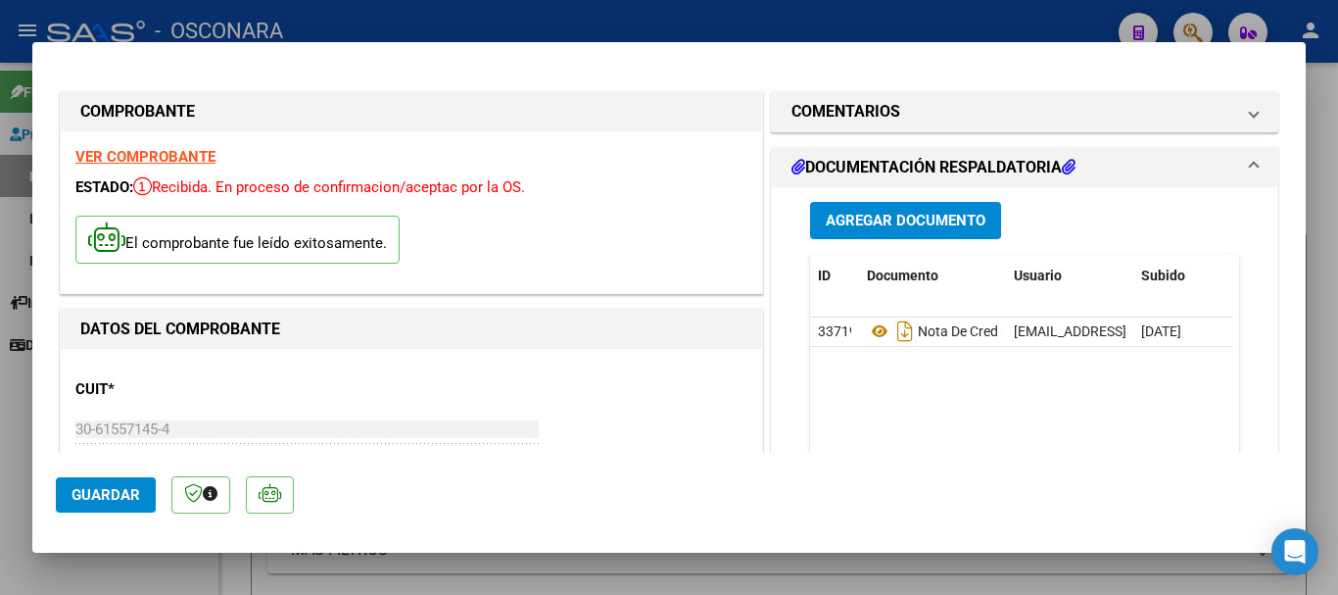
type input "$ 0,00"
